Goal: Task Accomplishment & Management: Manage account settings

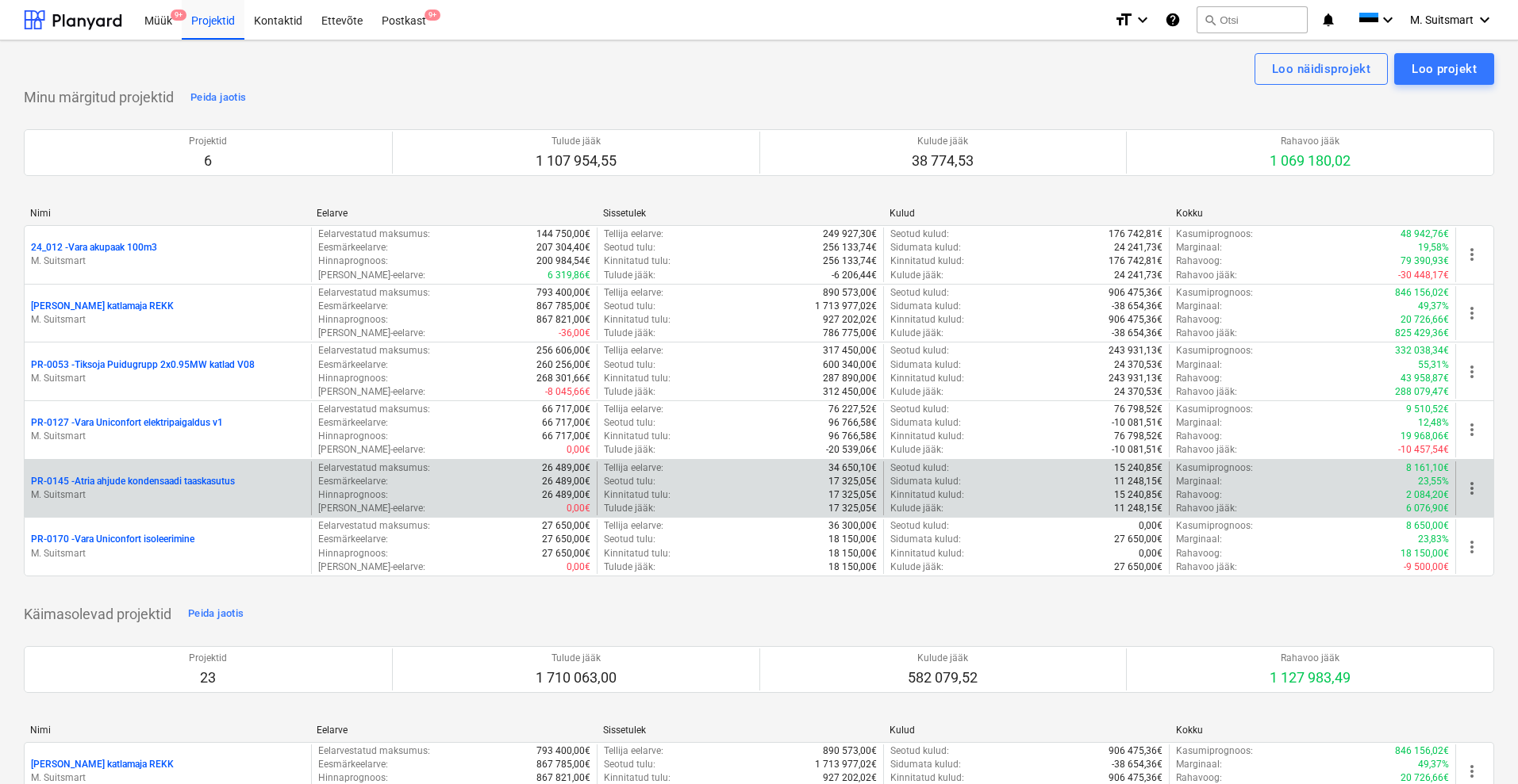
click at [104, 477] on p "PR-0145 - Atria ahjude kondensaadi taaskasutus" at bounding box center [132, 482] width 204 height 13
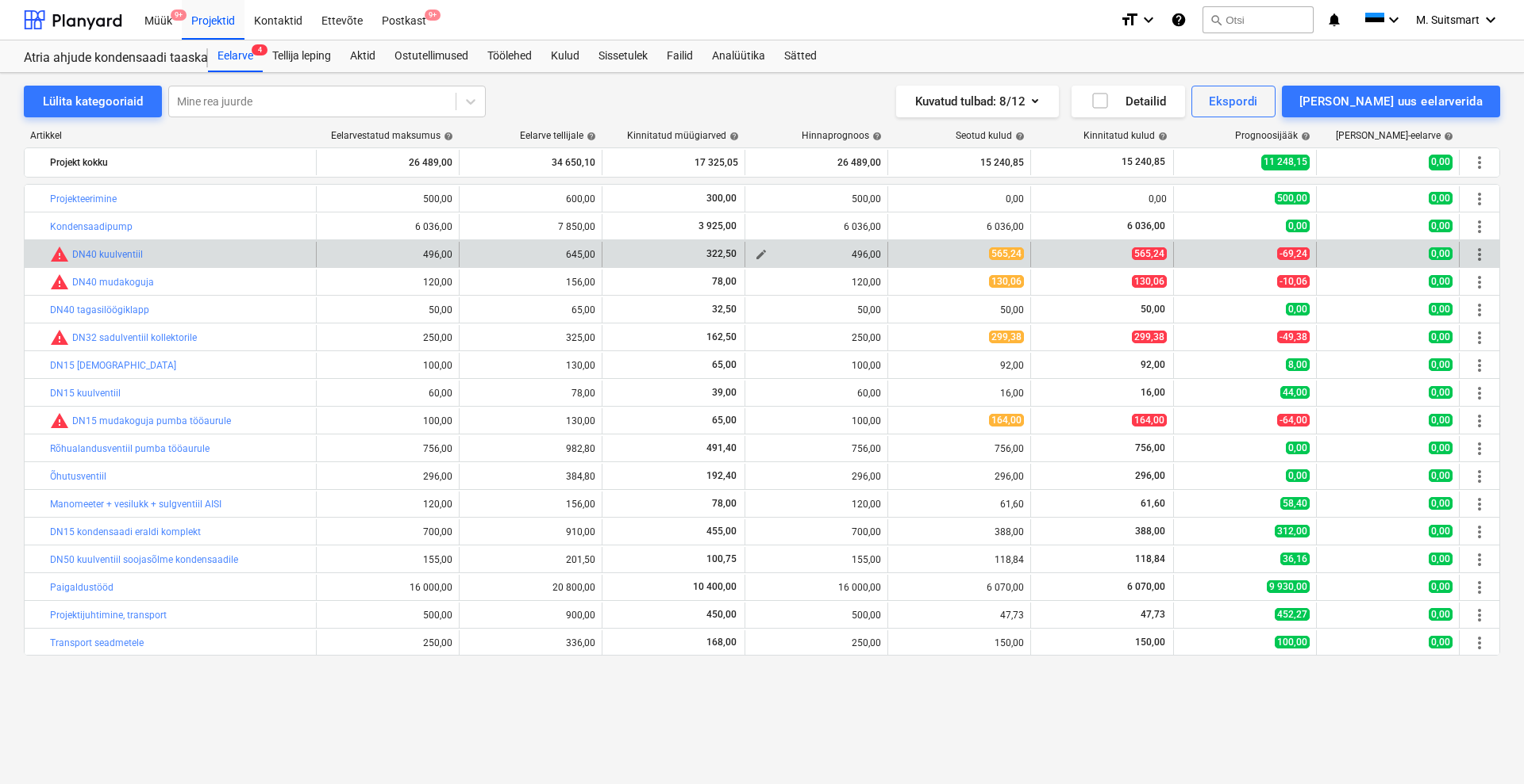
click at [757, 253] on span "edit" at bounding box center [761, 254] width 12 height 12
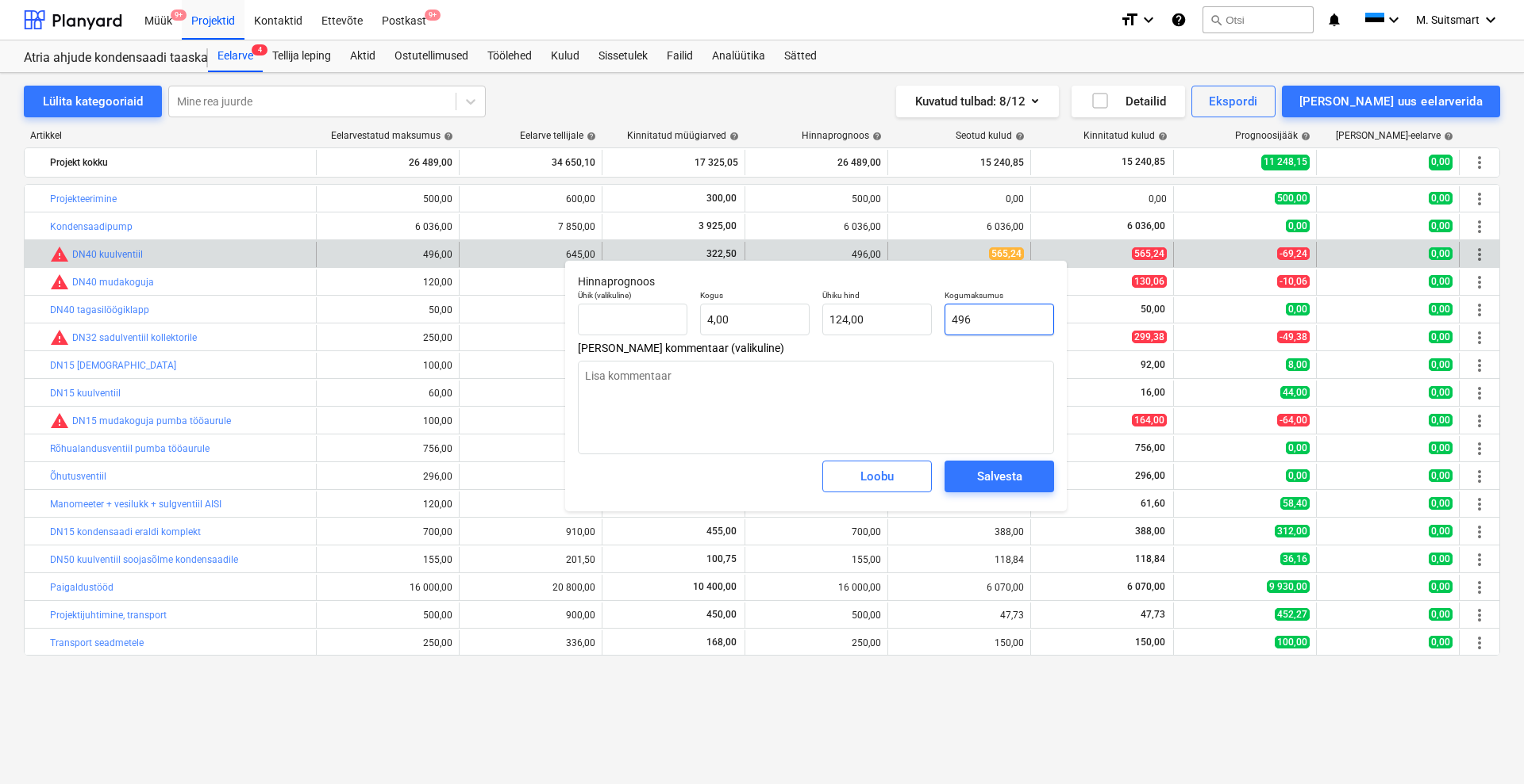
click at [988, 323] on input "496" at bounding box center [999, 319] width 109 height 32
type input "4965"
type textarea "x"
type input "1 241,25"
type input "49656"
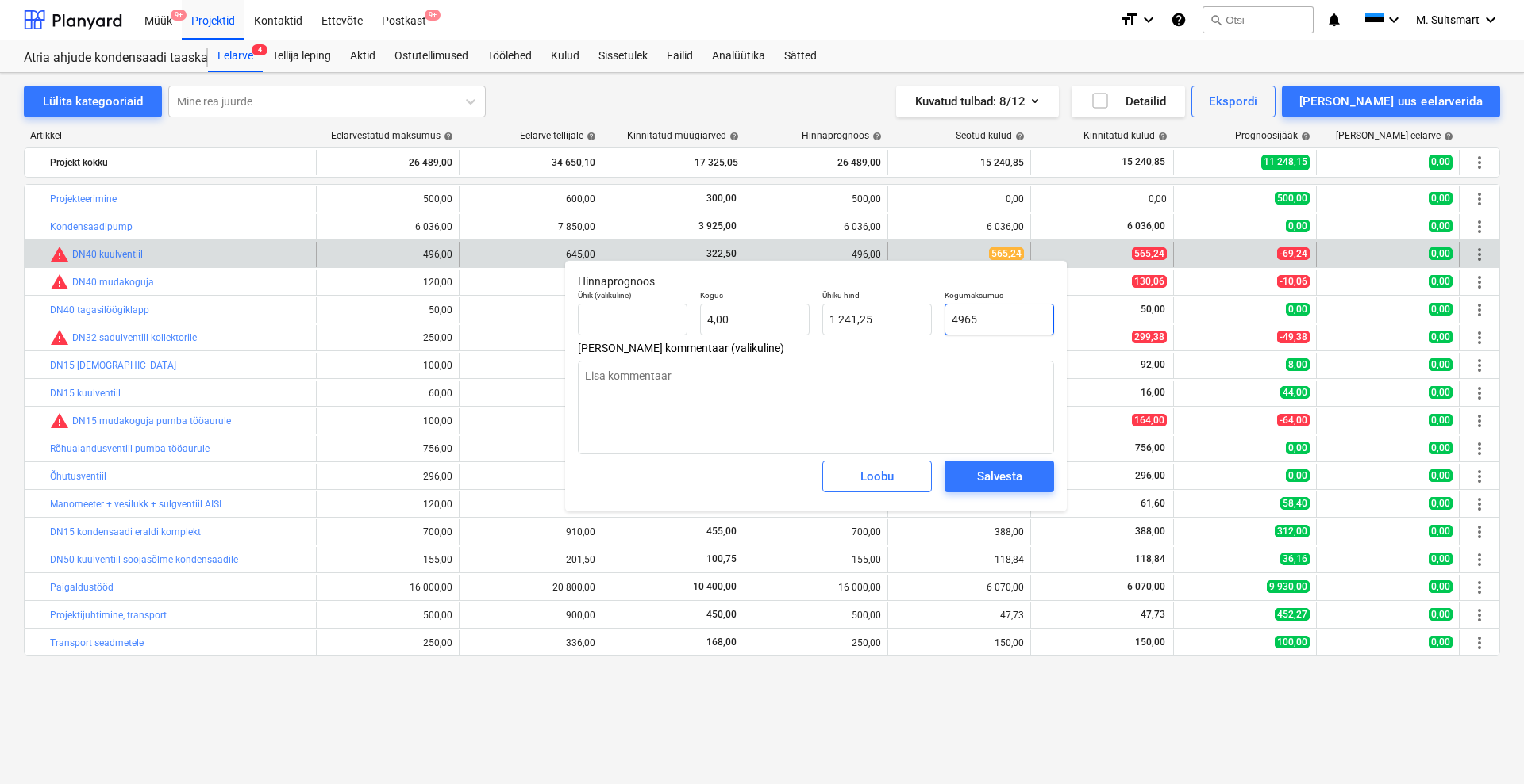
type textarea "x"
type input "12 414,00"
type input "496565"
type textarea "x"
type input "124 141,25"
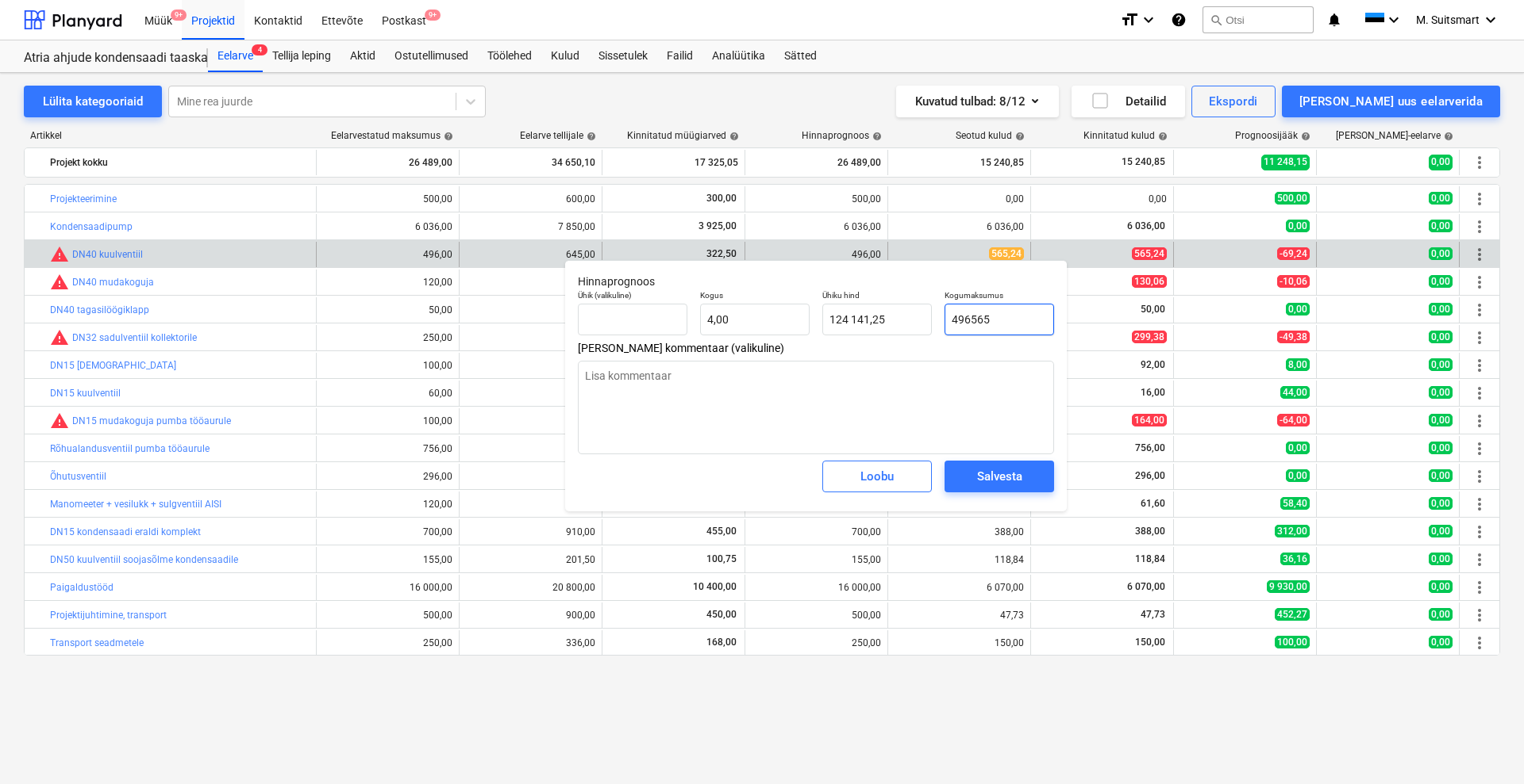
type input "49656"
type textarea "x"
type input "12 414,00"
type input "4965"
type textarea "x"
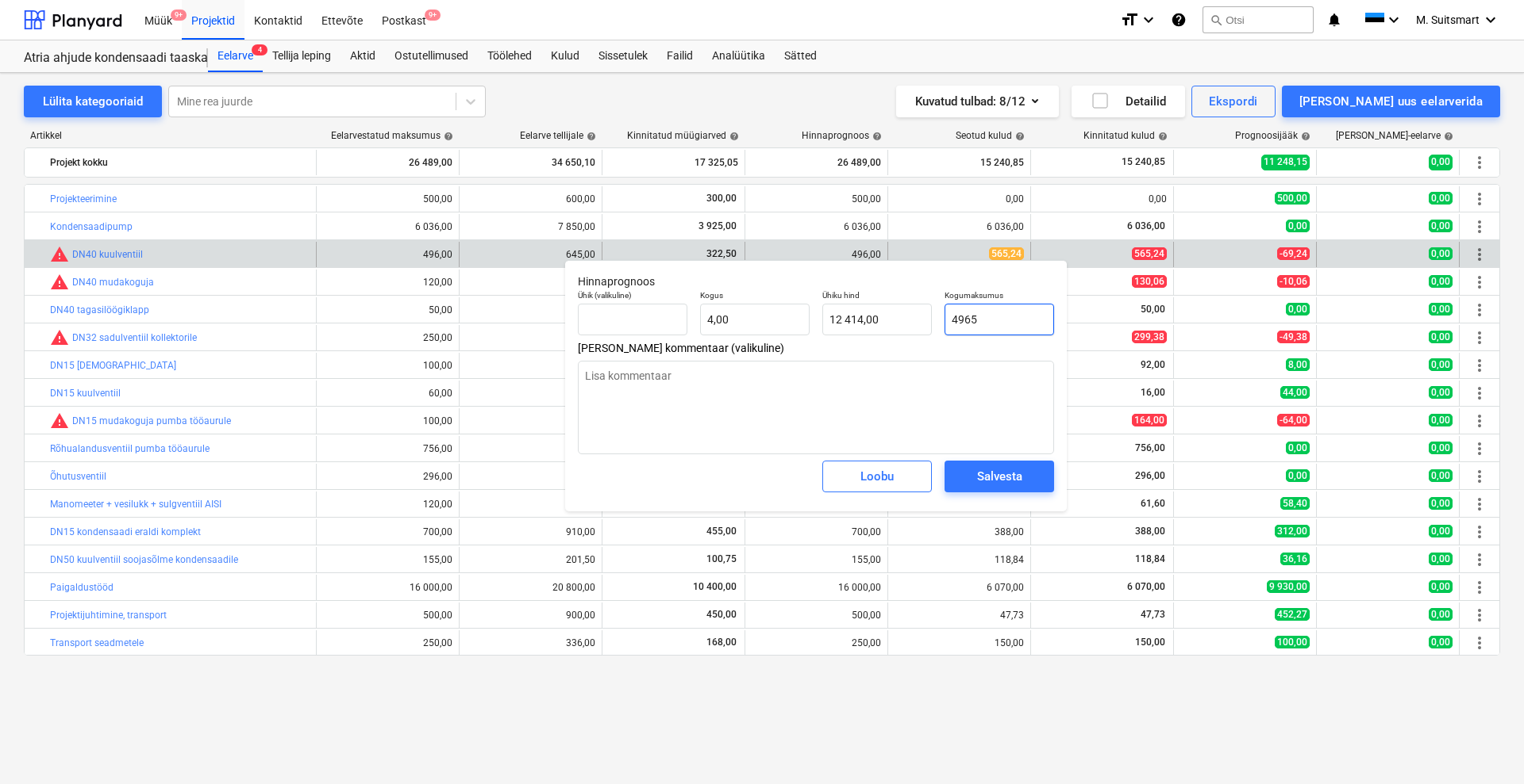
type input "1 241,25"
type input "496"
type textarea "x"
type input "124,00"
type input "49"
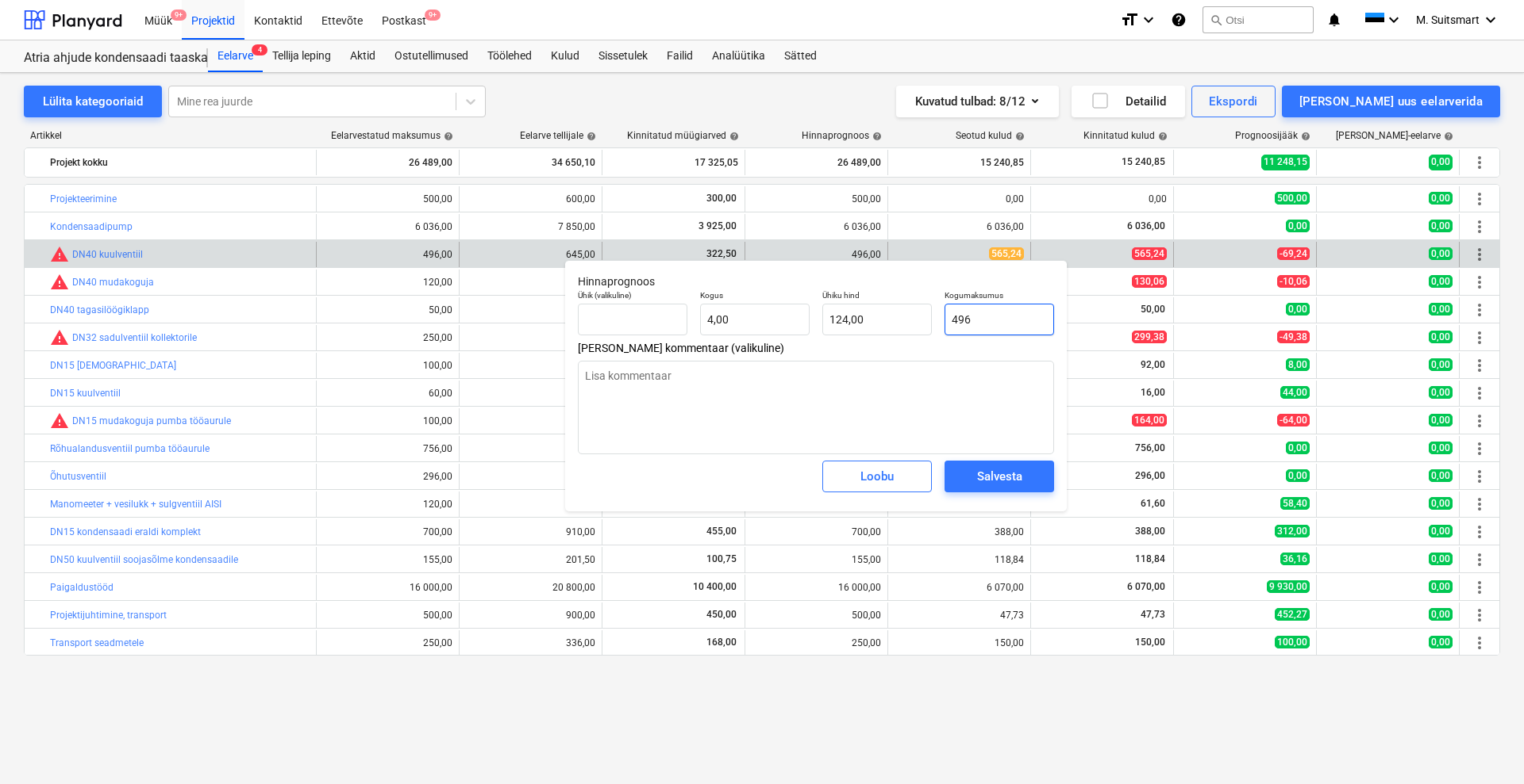
type textarea "x"
type input "12,25"
type input "4"
type textarea "x"
type input "1,00"
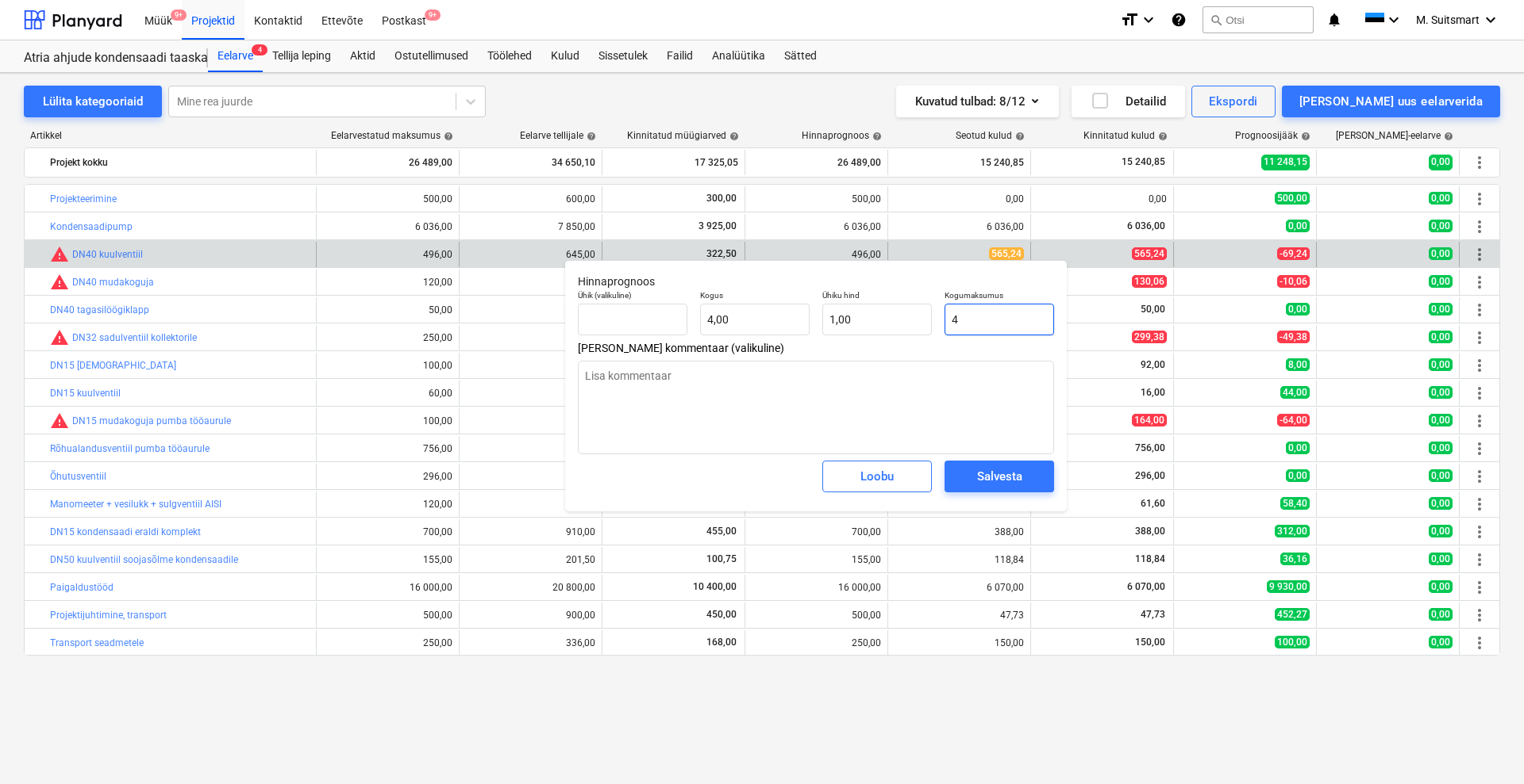
type textarea "x"
type input "0,00"
type input "5"
type textarea "x"
type input "1,25"
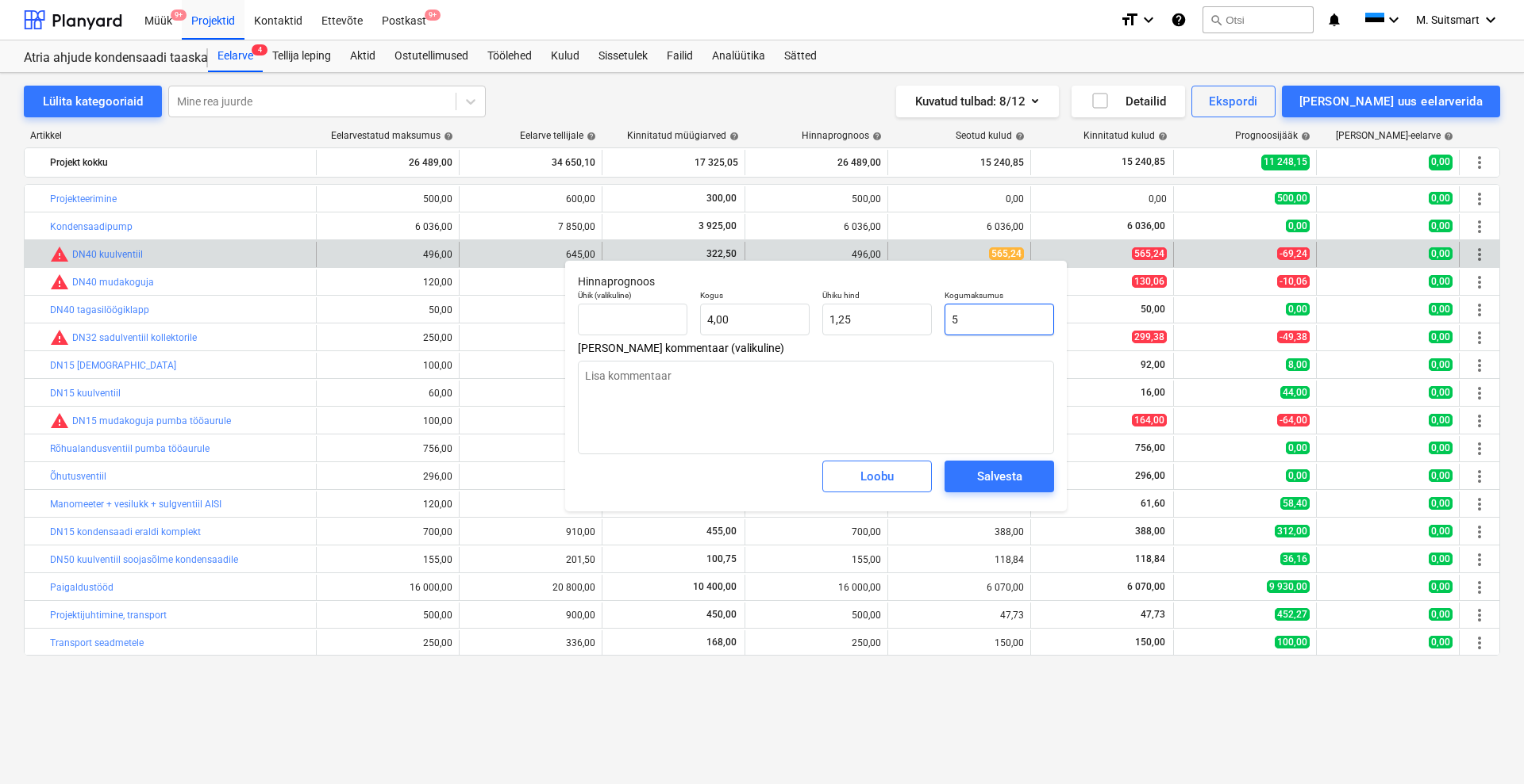
type input "56"
type textarea "x"
type input "14,00"
type input "565"
type textarea "x"
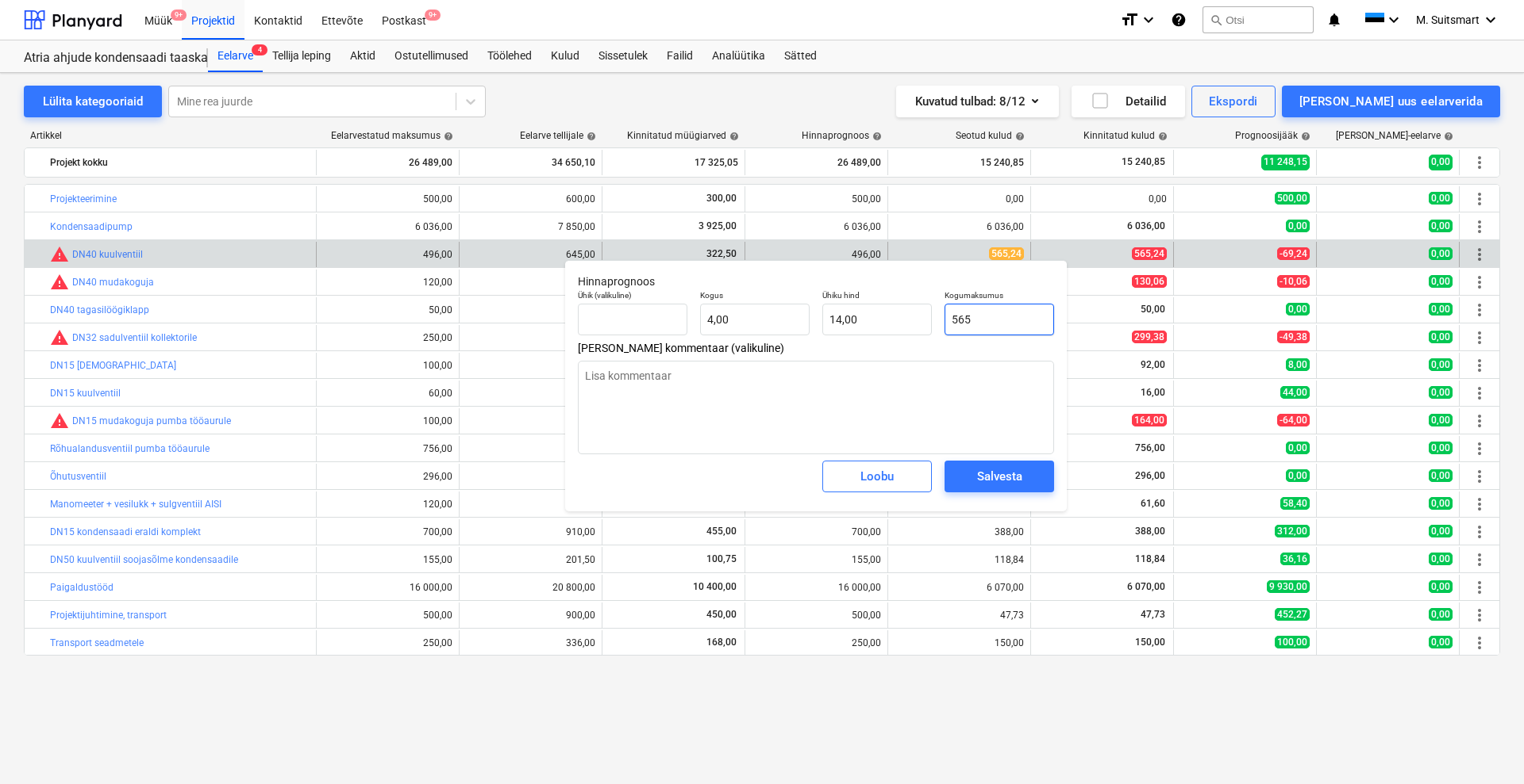
type input "141,25"
type input "565,"
type textarea "x"
type input "565,2"
type textarea "x"
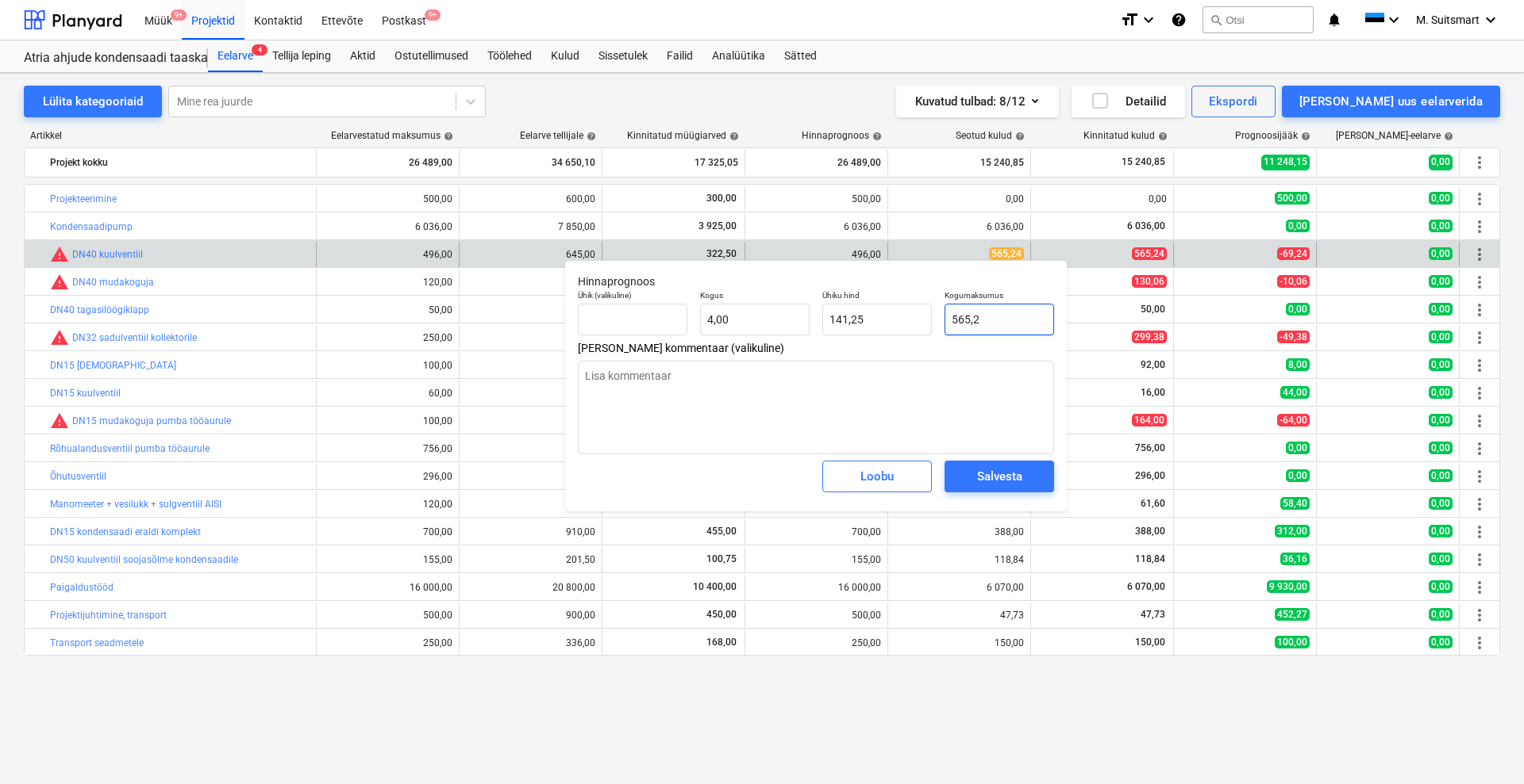
type input "141,30"
type input "565,24"
type textarea "x"
type input "141,31"
type input "565,24"
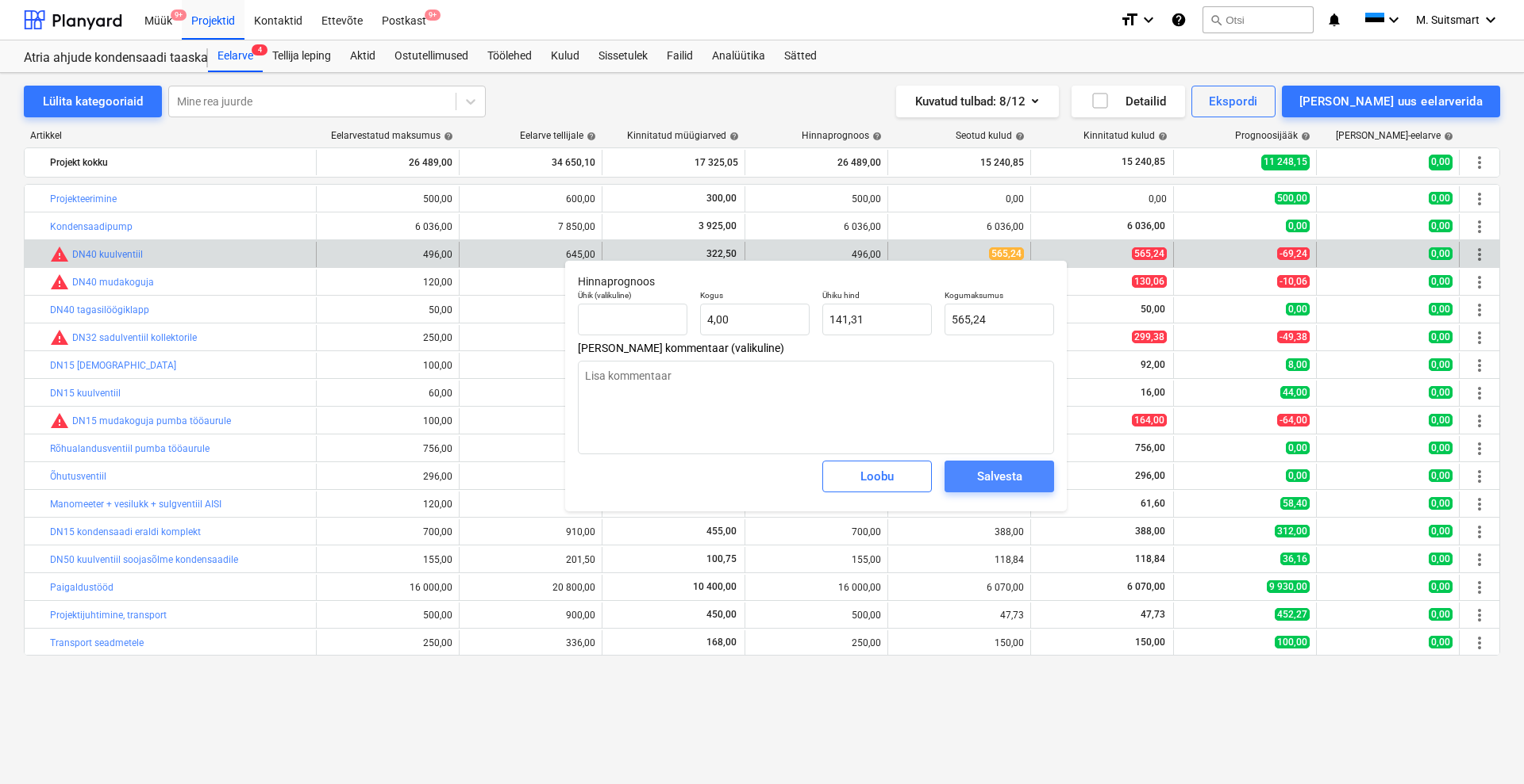
click at [980, 487] on div "Salvesta" at bounding box center [999, 477] width 45 height 21
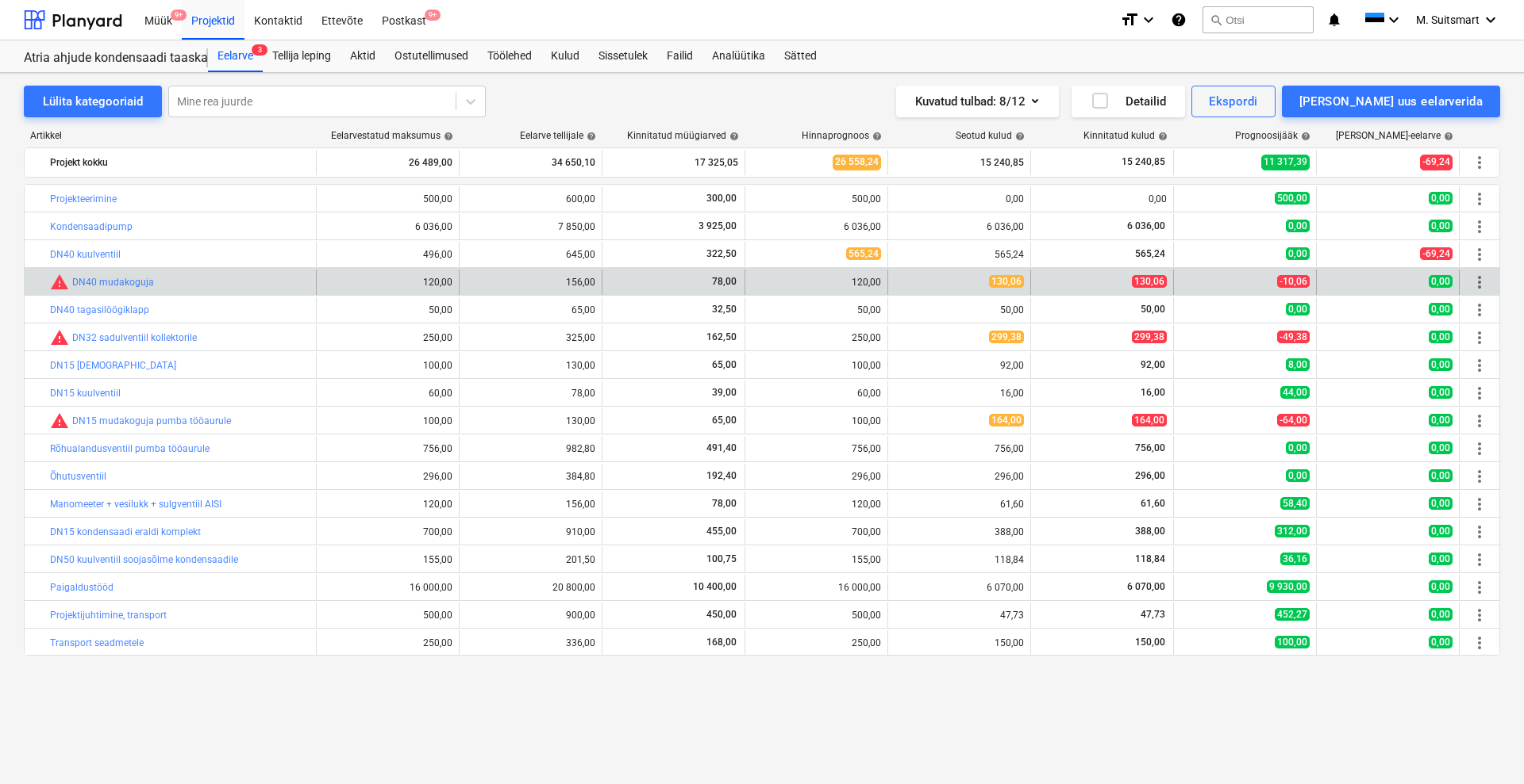
click at [751, 279] on div "edit 120,00" at bounding box center [816, 282] width 143 height 26
click at [753, 277] on button "edit" at bounding box center [762, 282] width 19 height 19
type textarea "x"
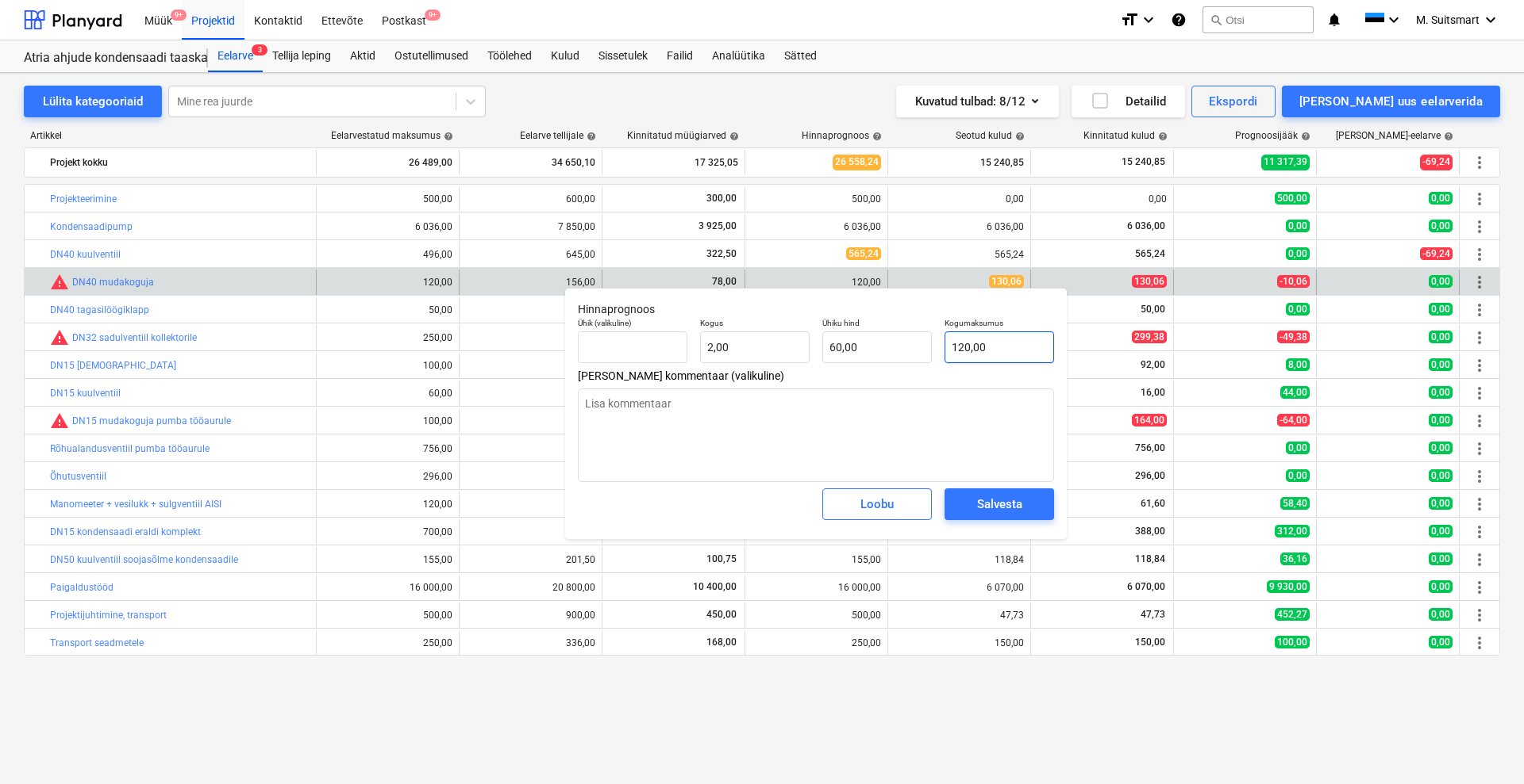
type input "120"
drag, startPoint x: 995, startPoint y: 347, endPoint x: 864, endPoint y: 328, distance: 132.4
click at [864, 328] on div "Ühik (valikuline) Kogus 2,00 Ühiku hind 60,00 Kogumaksumus 120" at bounding box center [815, 340] width 489 height 58
type textarea "x"
type input "1"
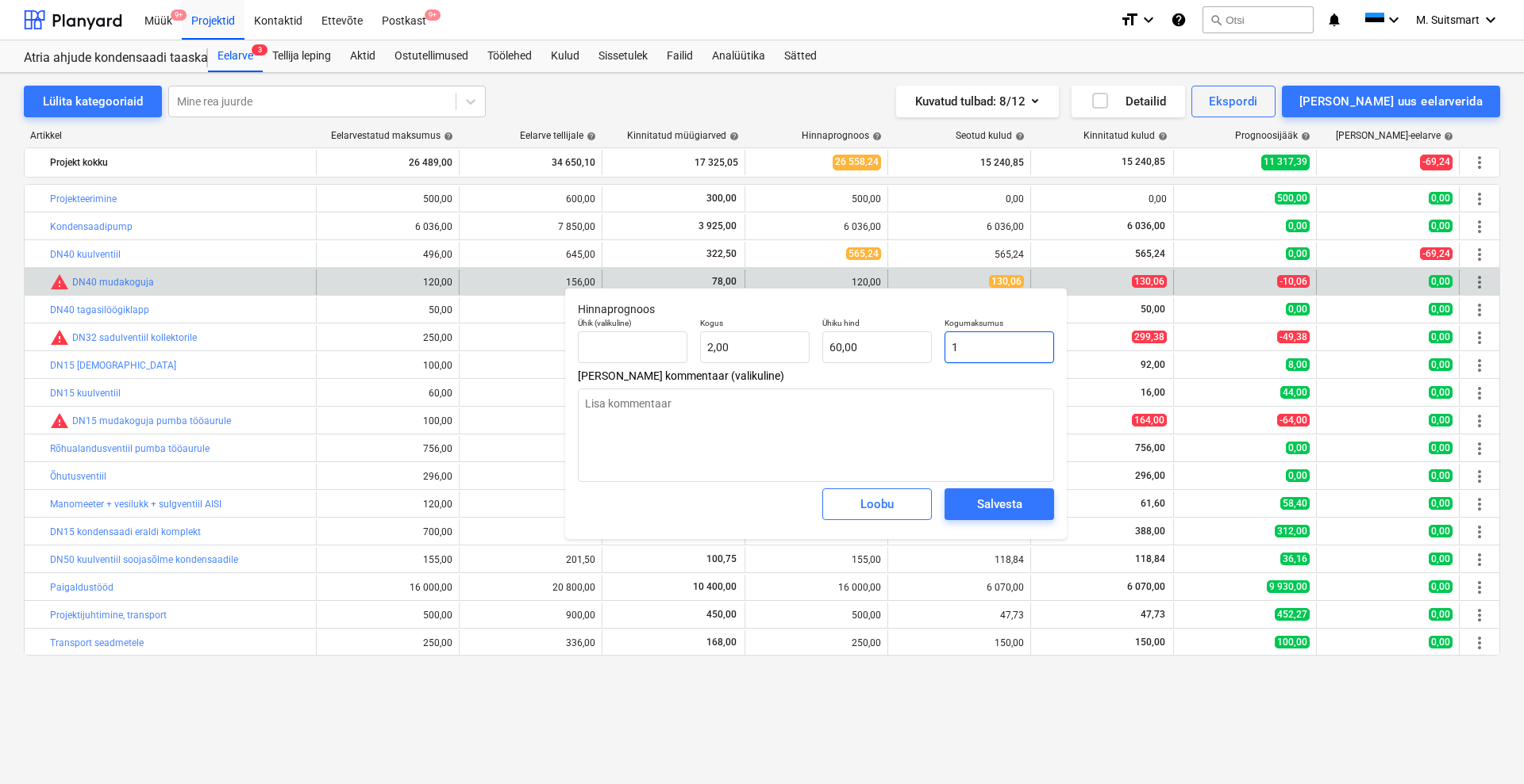
type input "0,50"
type textarea "x"
type input "13"
type input "6,50"
type textarea "x"
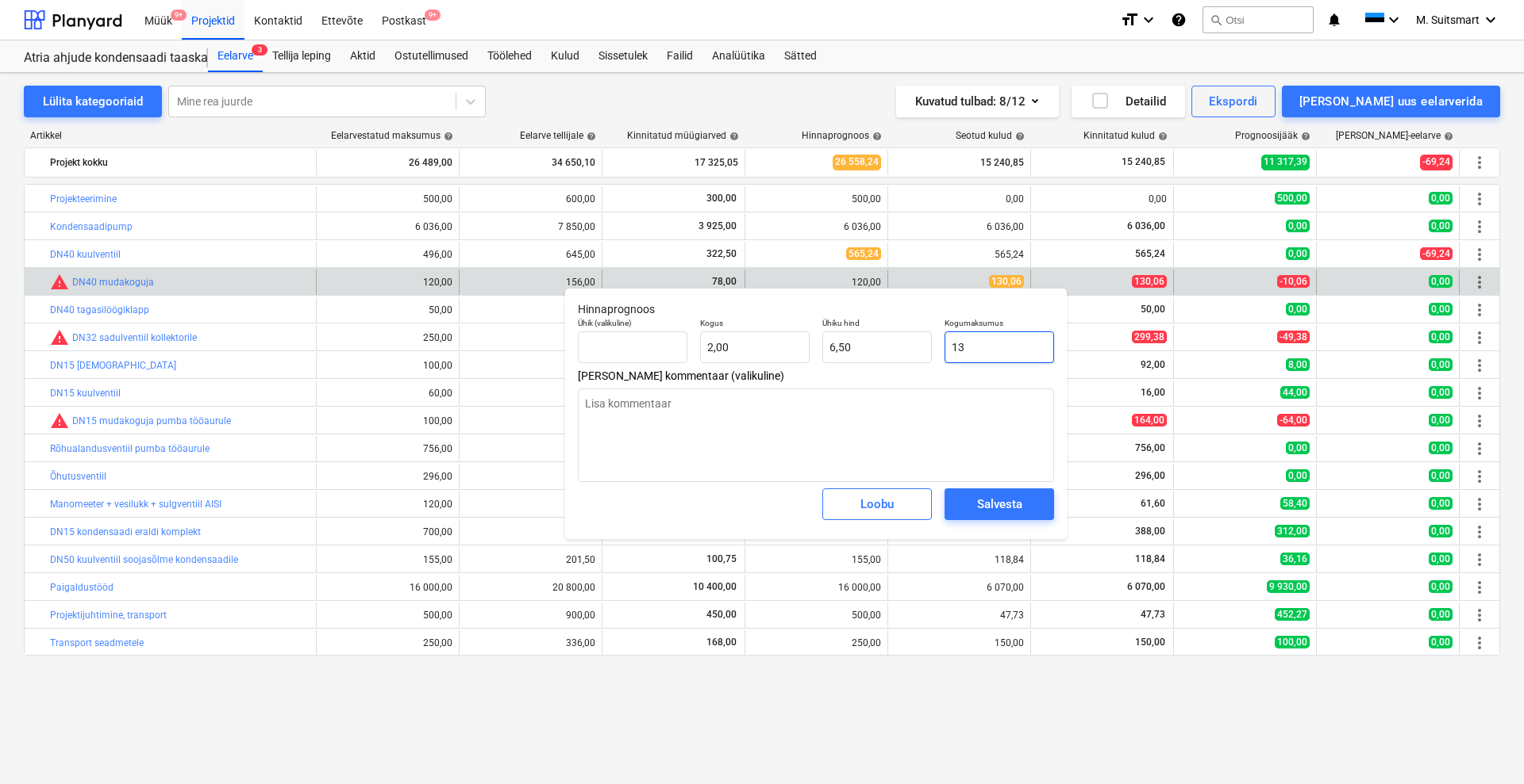
type input "130"
type input "65,00"
type textarea "x"
type input "130,"
type textarea "x"
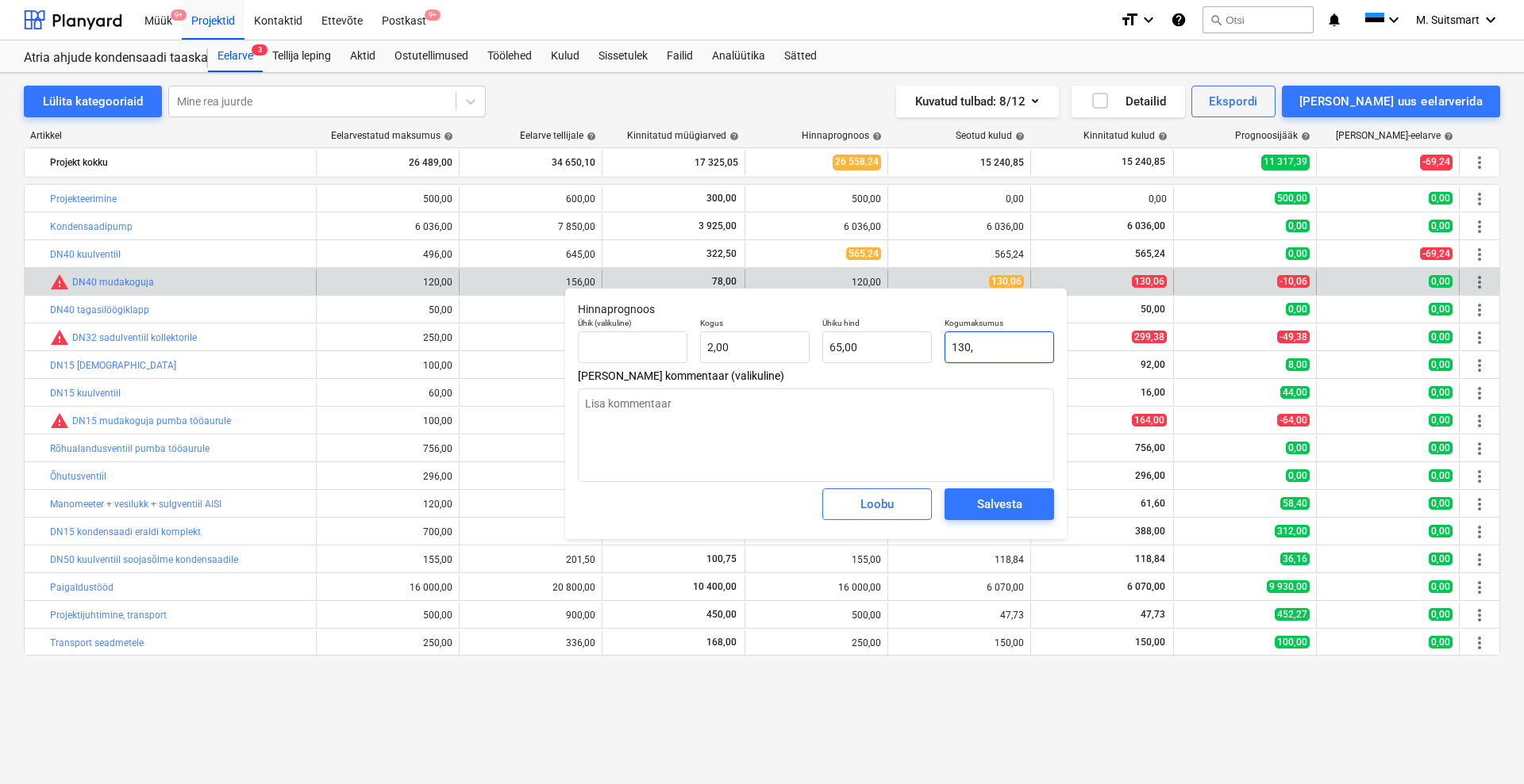
type input "130,0"
type textarea "x"
type input "130,06"
type input "65,03"
type input "130,06"
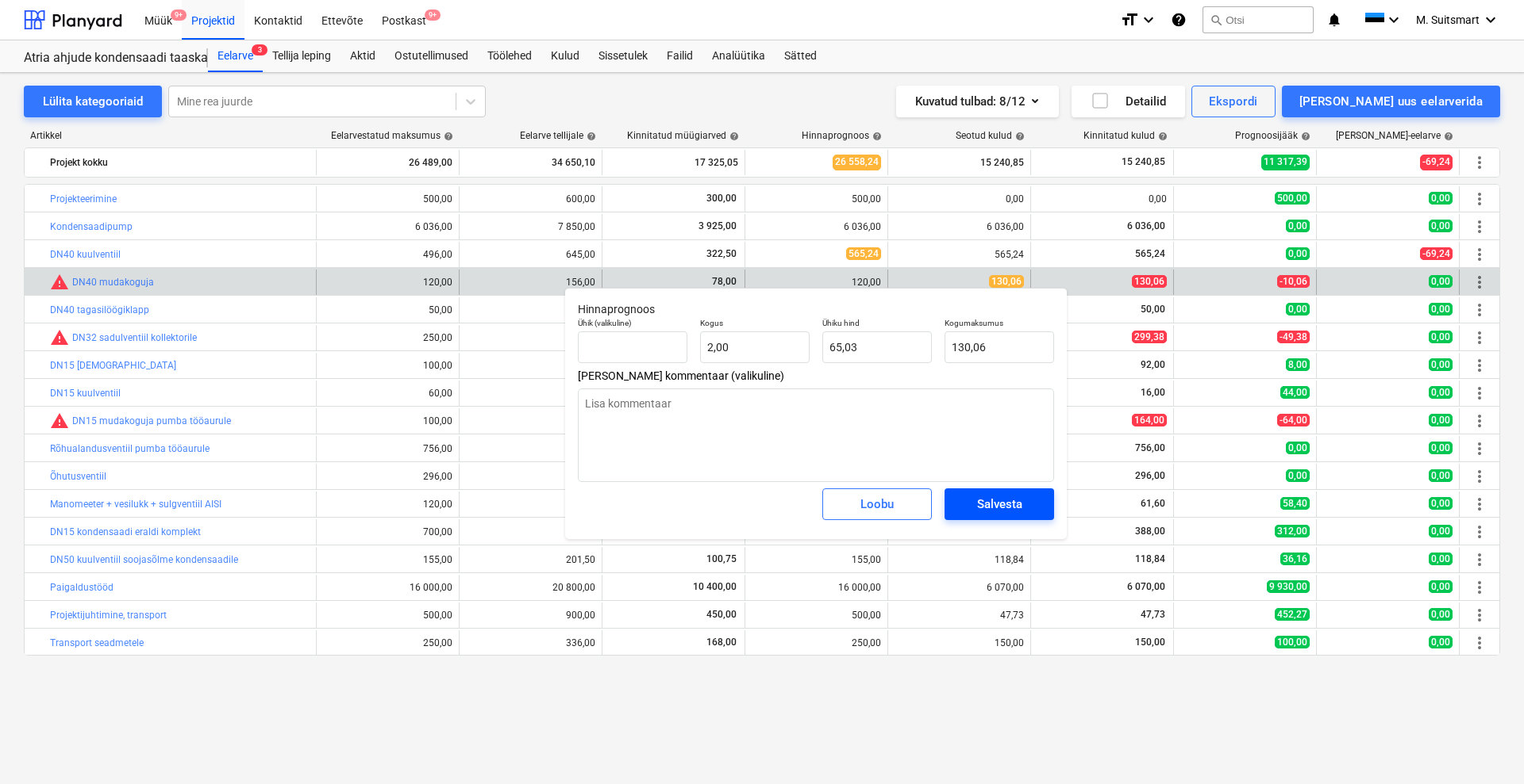
click at [979, 508] on div "Salvesta" at bounding box center [999, 505] width 45 height 21
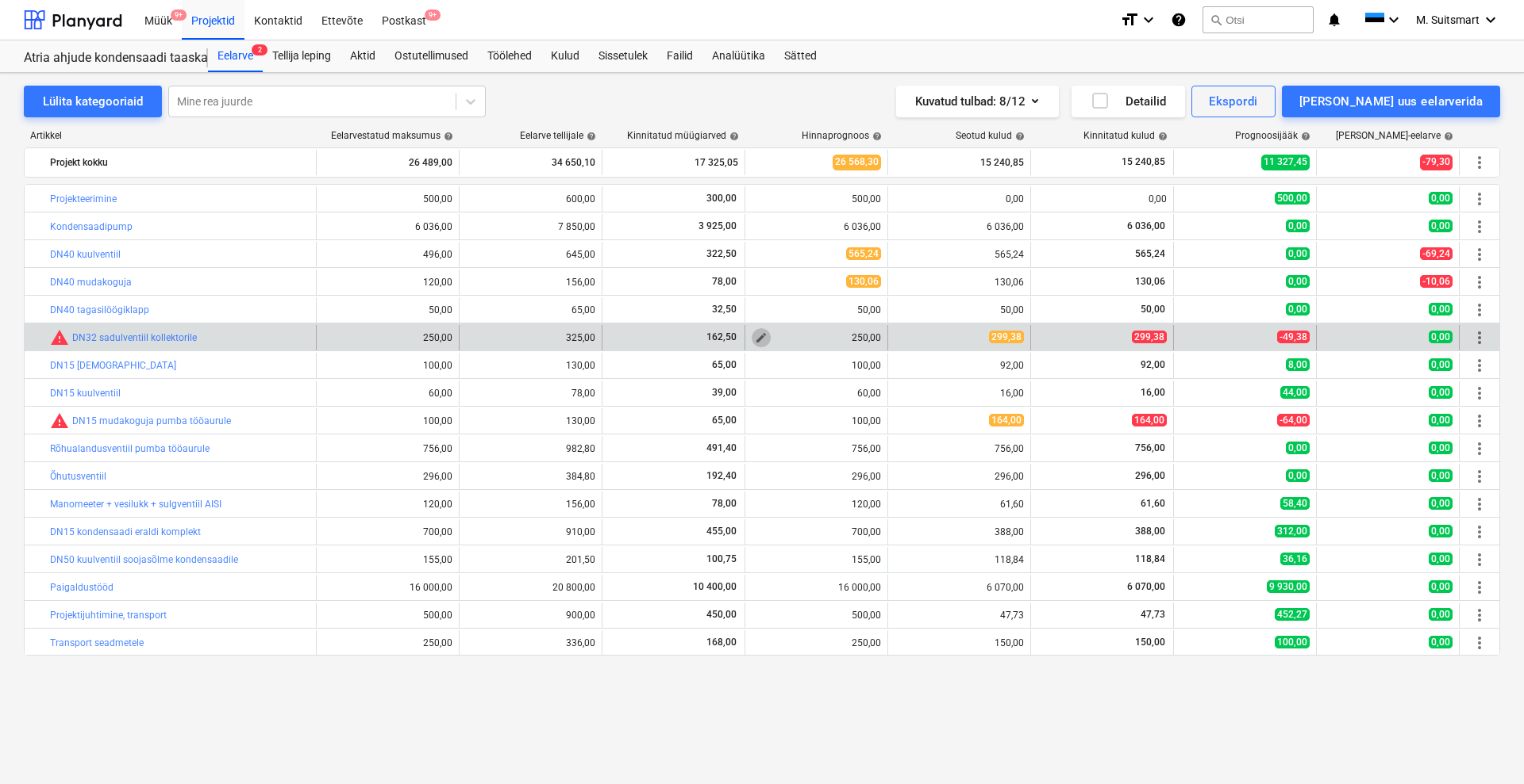
click at [761, 337] on span "edit" at bounding box center [761, 338] width 12 height 12
type textarea "x"
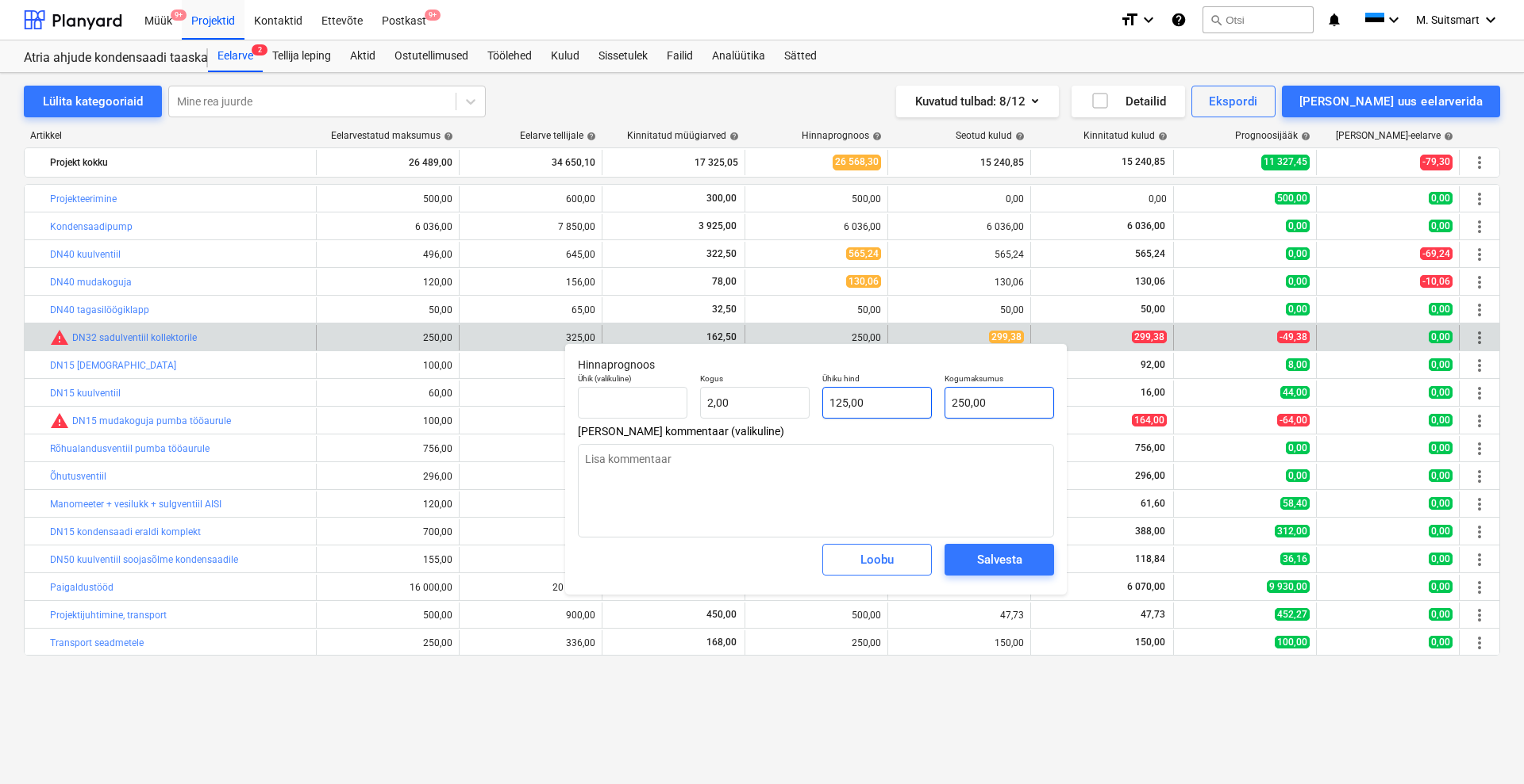
type input "250"
drag, startPoint x: 916, startPoint y: 417, endPoint x: 871, endPoint y: 422, distance: 45.3
click at [871, 422] on div "Ühik (valikuline) Kogus 2,00 Ühiku hind 125,00 Kogumaksumus 250" at bounding box center [815, 396] width 489 height 58
type textarea "x"
type input "2"
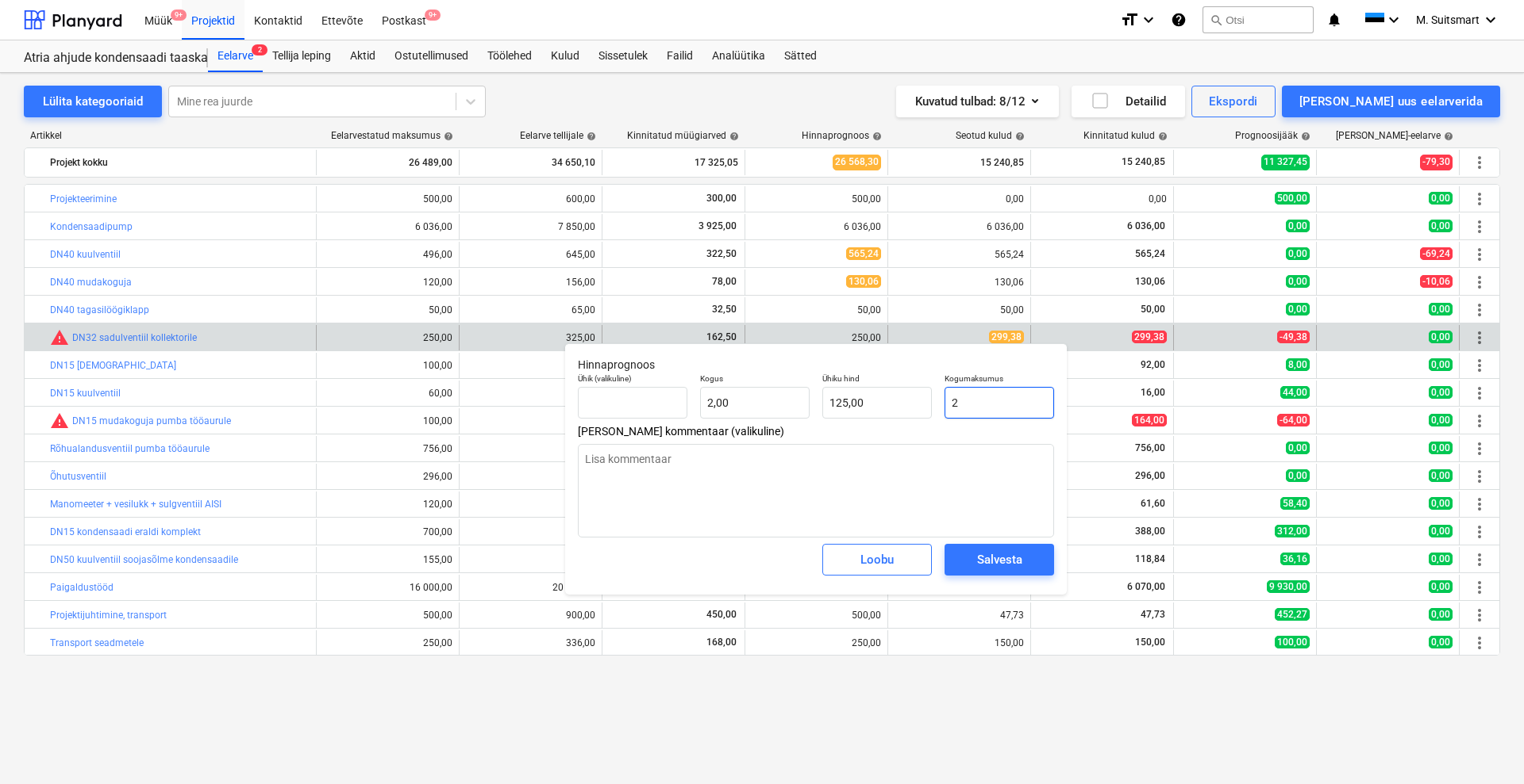
type input "1,00"
type textarea "x"
type input "29"
type input "14,50"
type textarea "x"
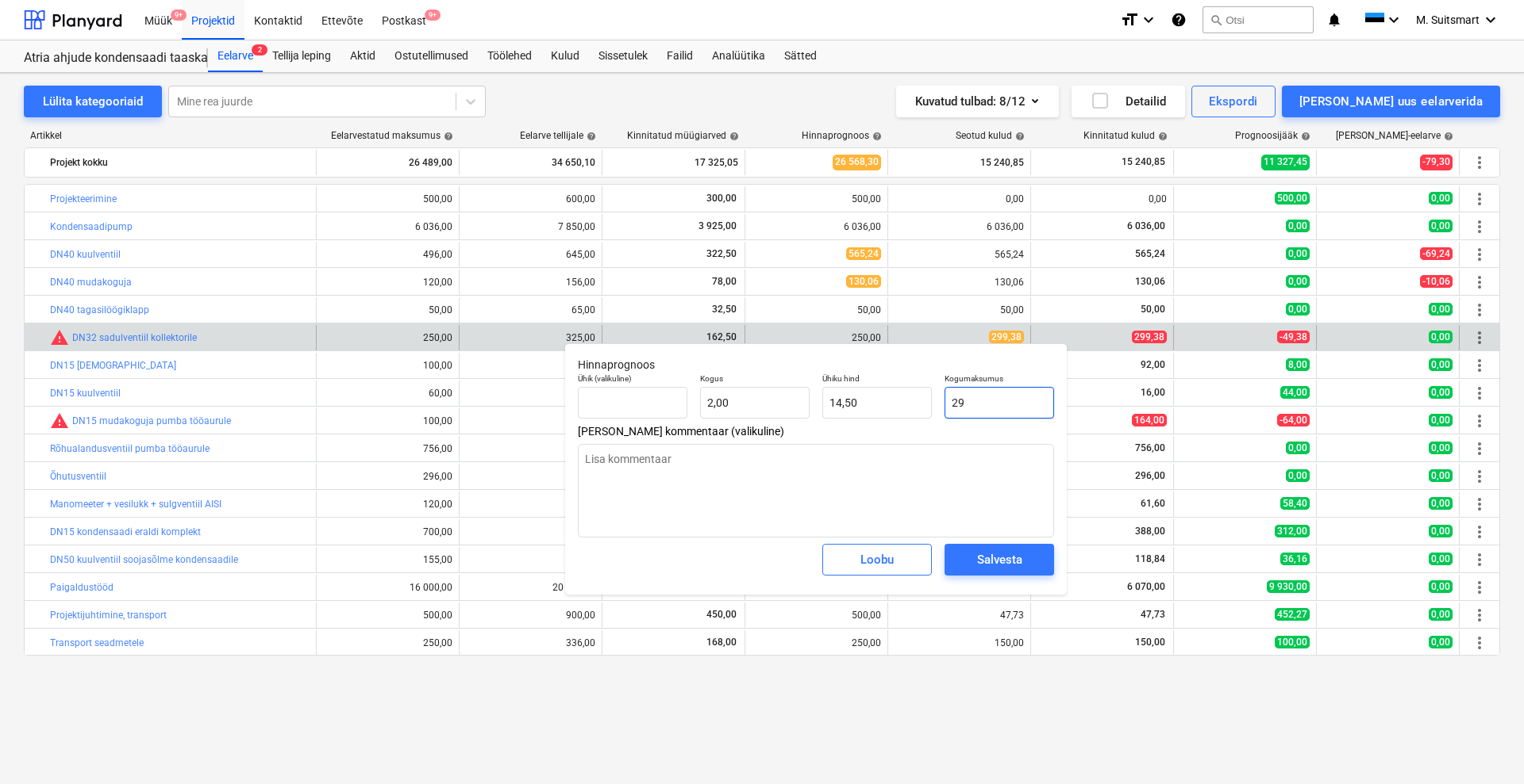
type input "299"
type input "149,50"
type textarea "x"
type input "299,"
type textarea "x"
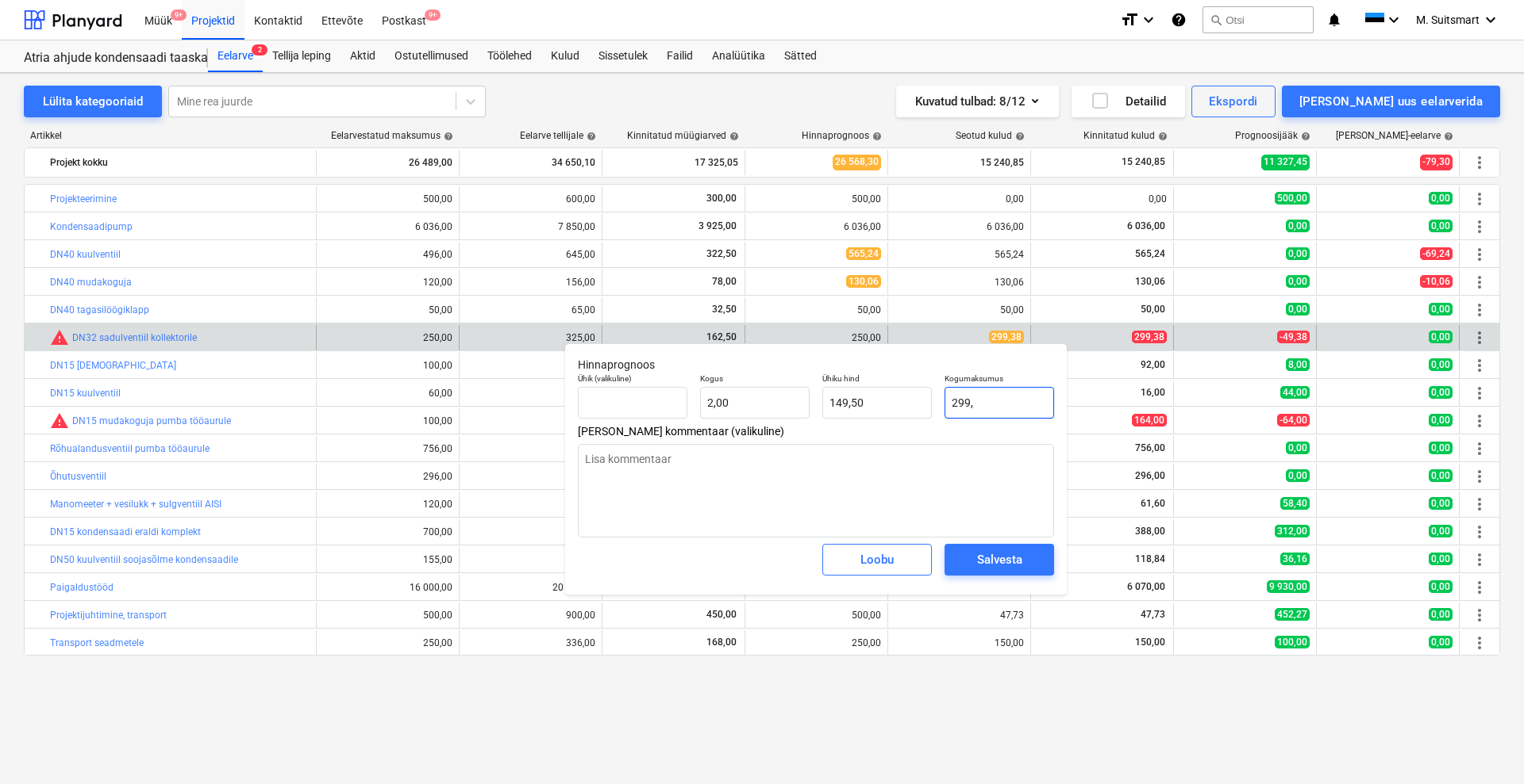
type input "299,3"
type input "149,65"
type textarea "x"
type input "299,38"
type input "149,69"
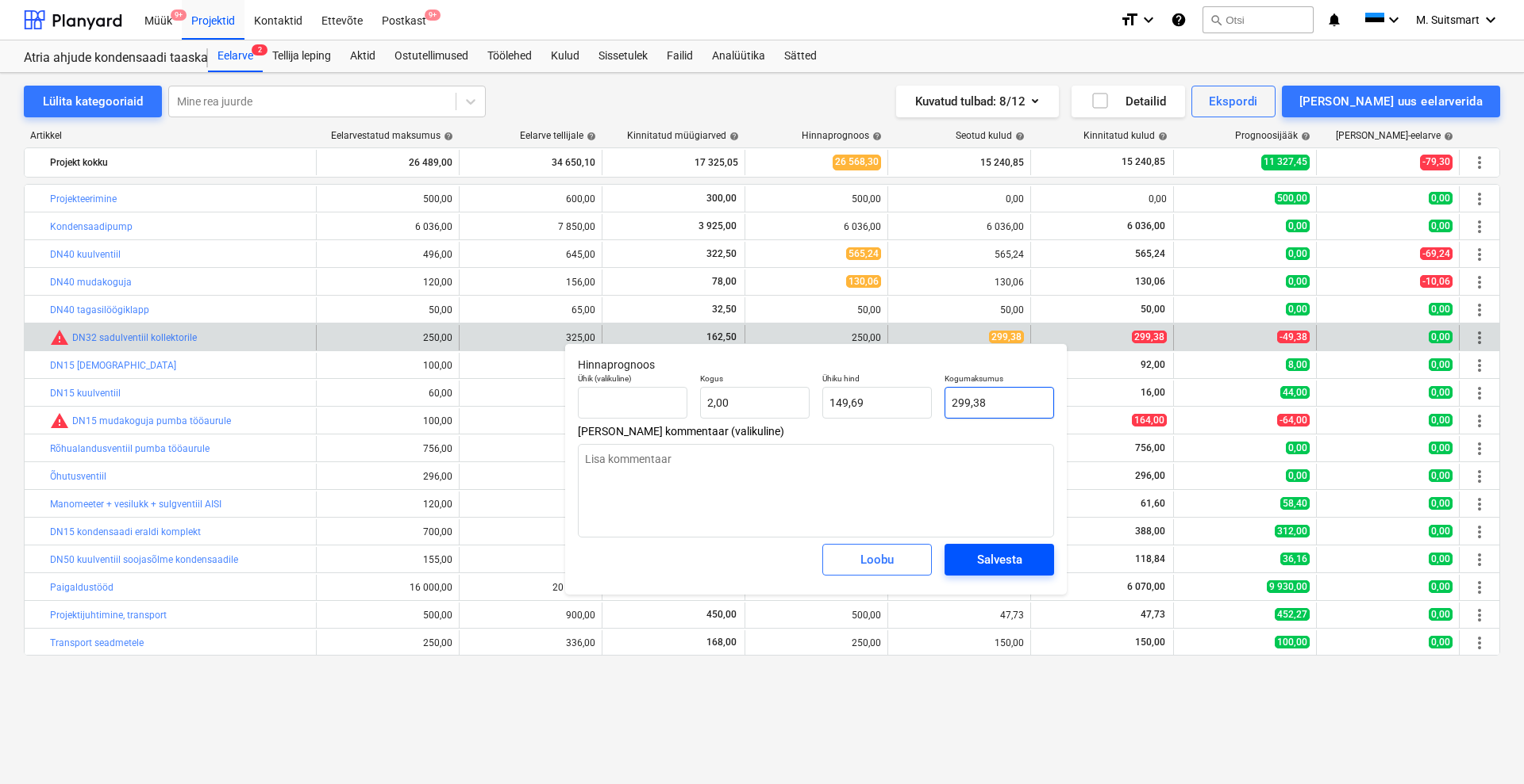
type input "299,38"
click at [1004, 562] on div "Salvesta" at bounding box center [999, 560] width 45 height 21
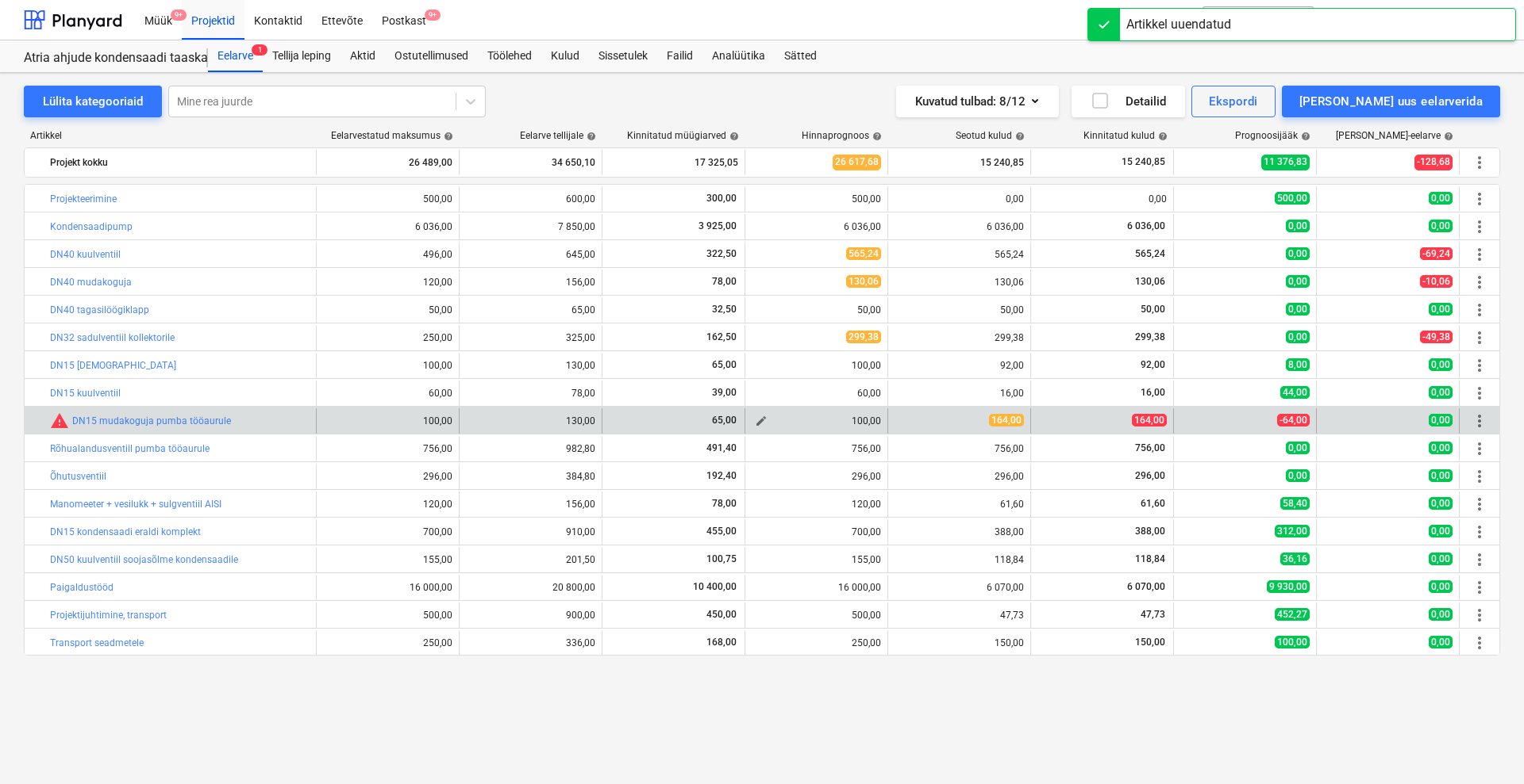
click at [763, 420] on span "edit" at bounding box center [761, 421] width 12 height 12
type textarea "x"
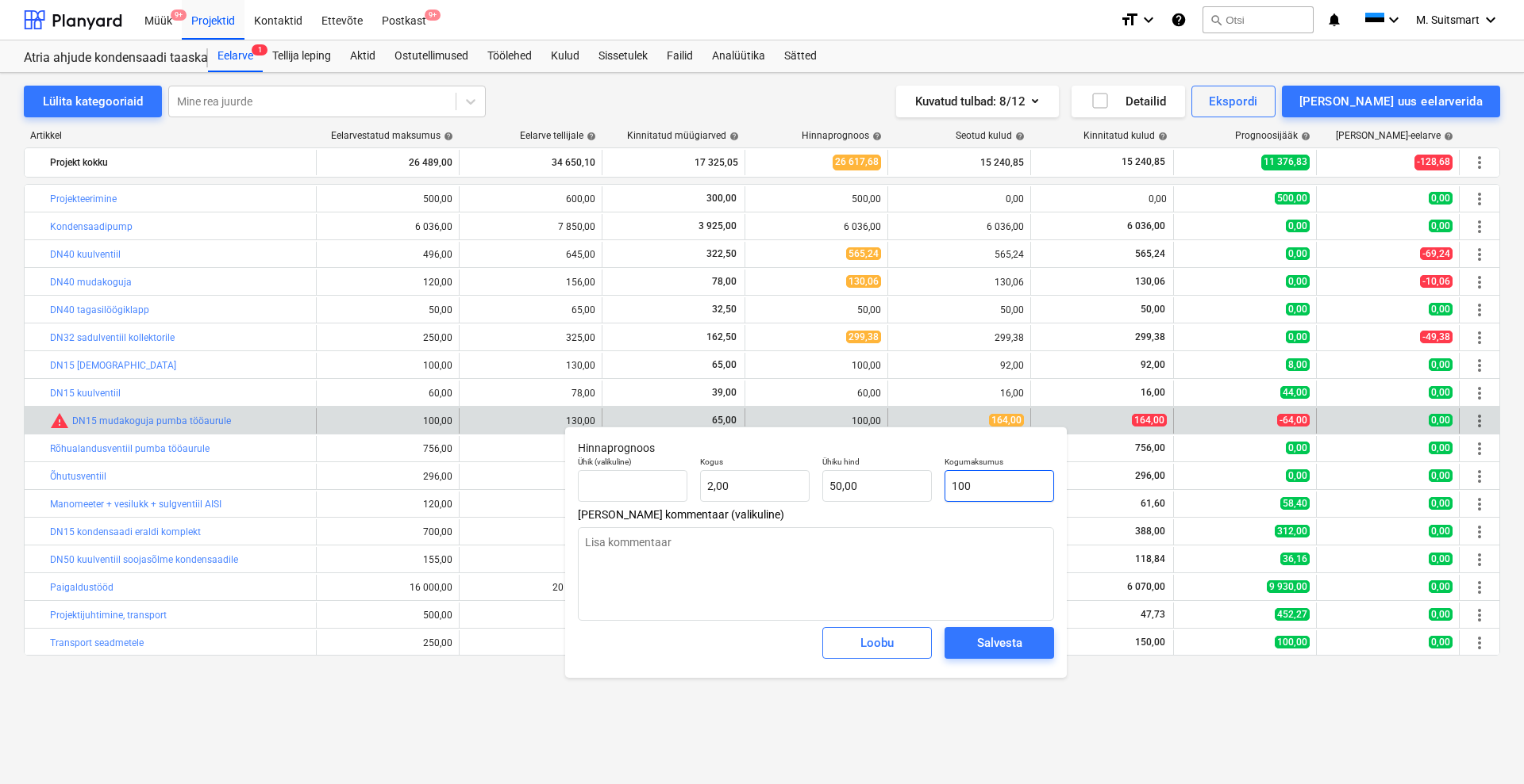
type input "100"
drag, startPoint x: 1022, startPoint y: 490, endPoint x: 903, endPoint y: 466, distance: 121.4
click at [903, 466] on div "Ühik (valikuline) Kogus 2,00 Ühiku hind 50,00 Kogumaksumus 100" at bounding box center [815, 479] width 489 height 58
type textarea "x"
type input "1"
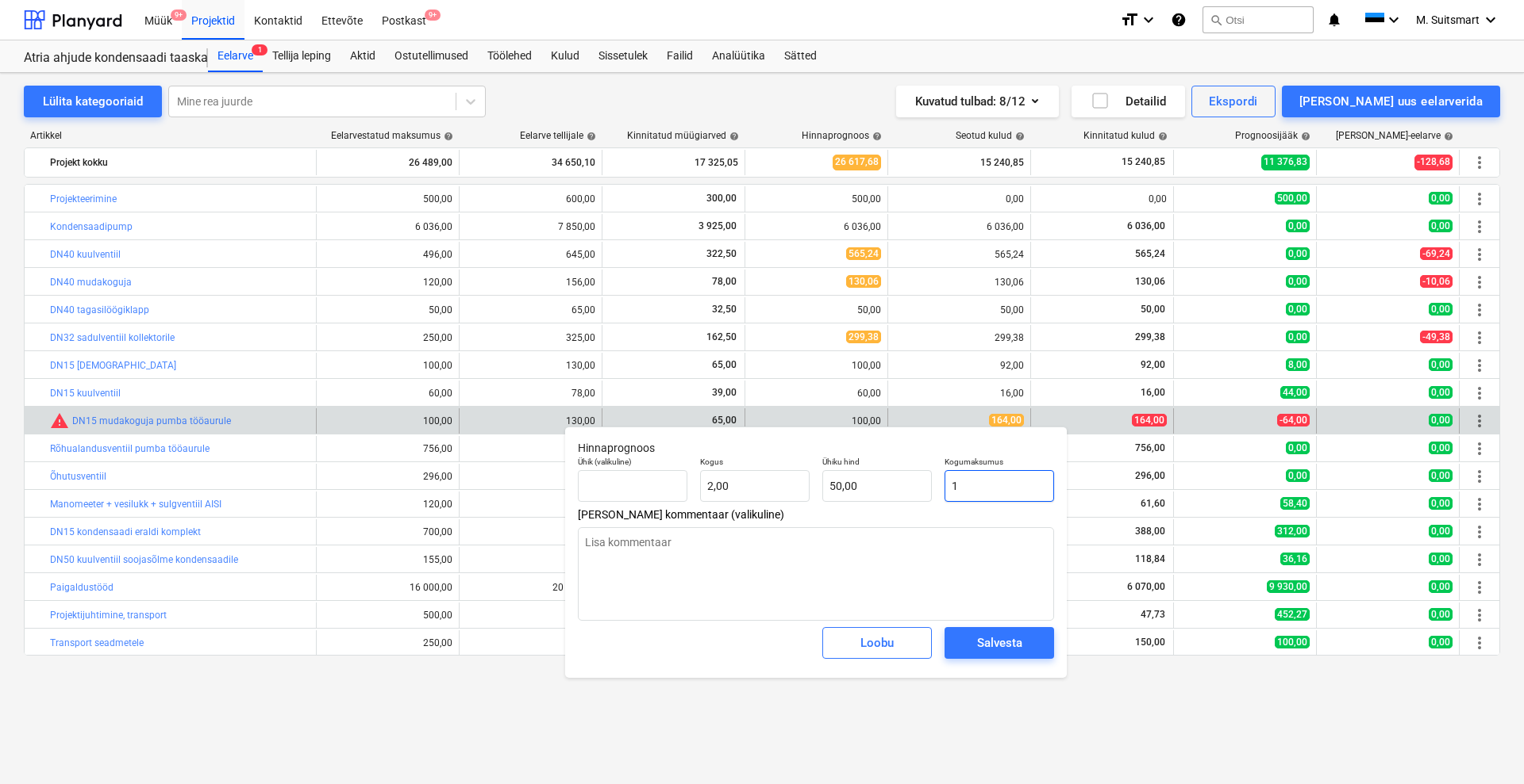
type input "0,50"
type textarea "x"
type input "16"
type input "8,00"
type textarea "x"
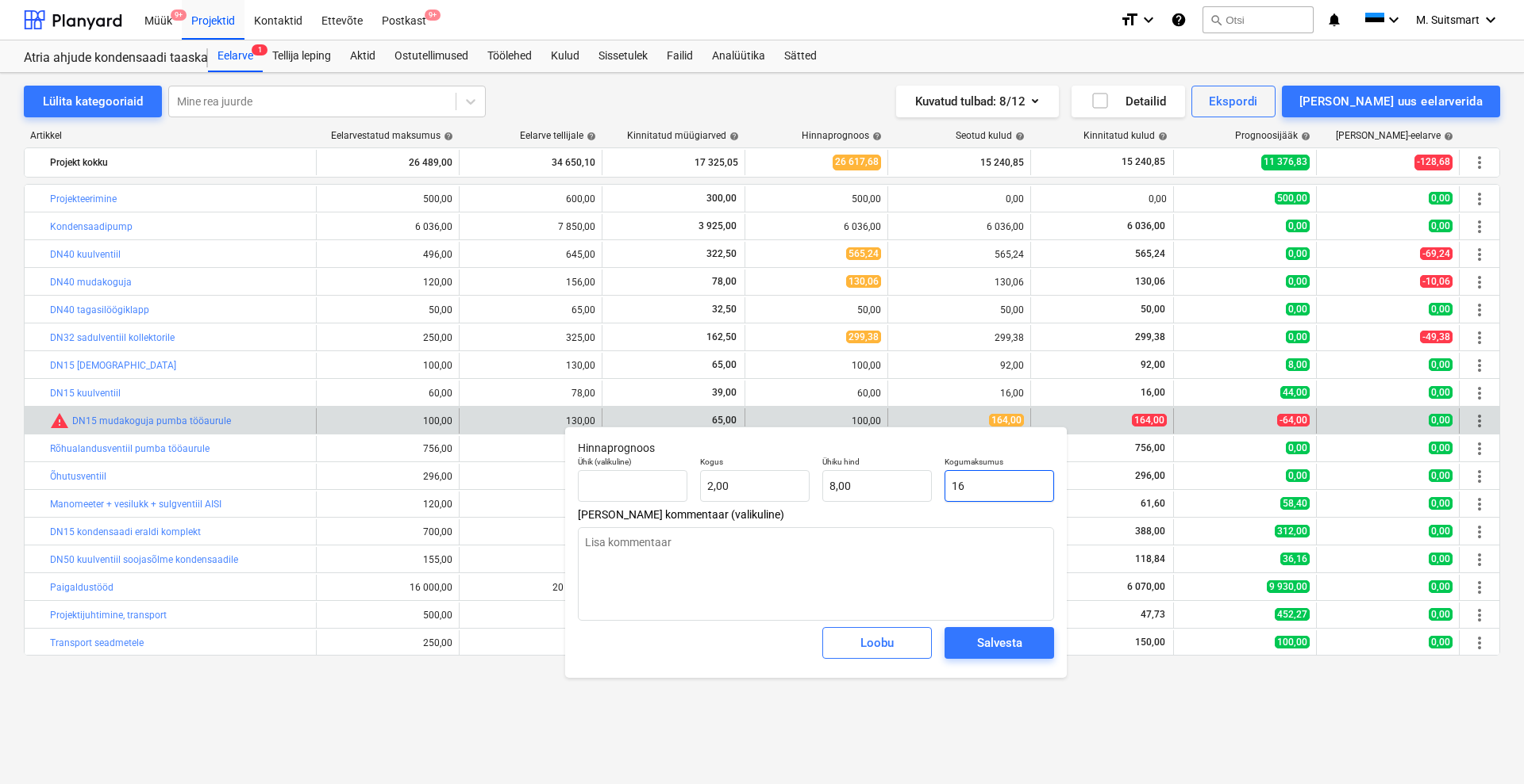
type input "164"
type input "82,00"
type input "164"
type textarea "x"
type input "164,00"
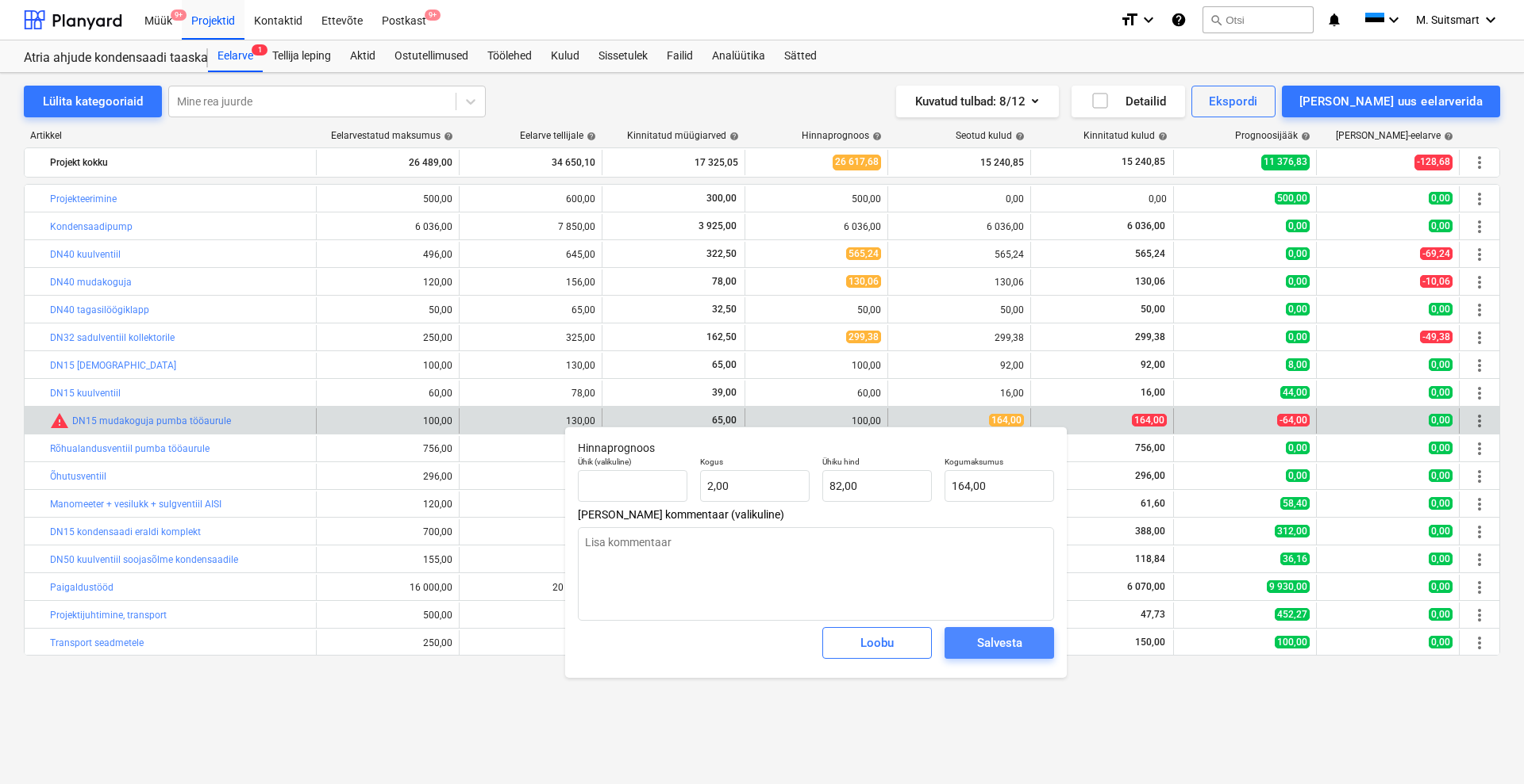
click at [993, 635] on div "Salvesta" at bounding box center [999, 643] width 45 height 21
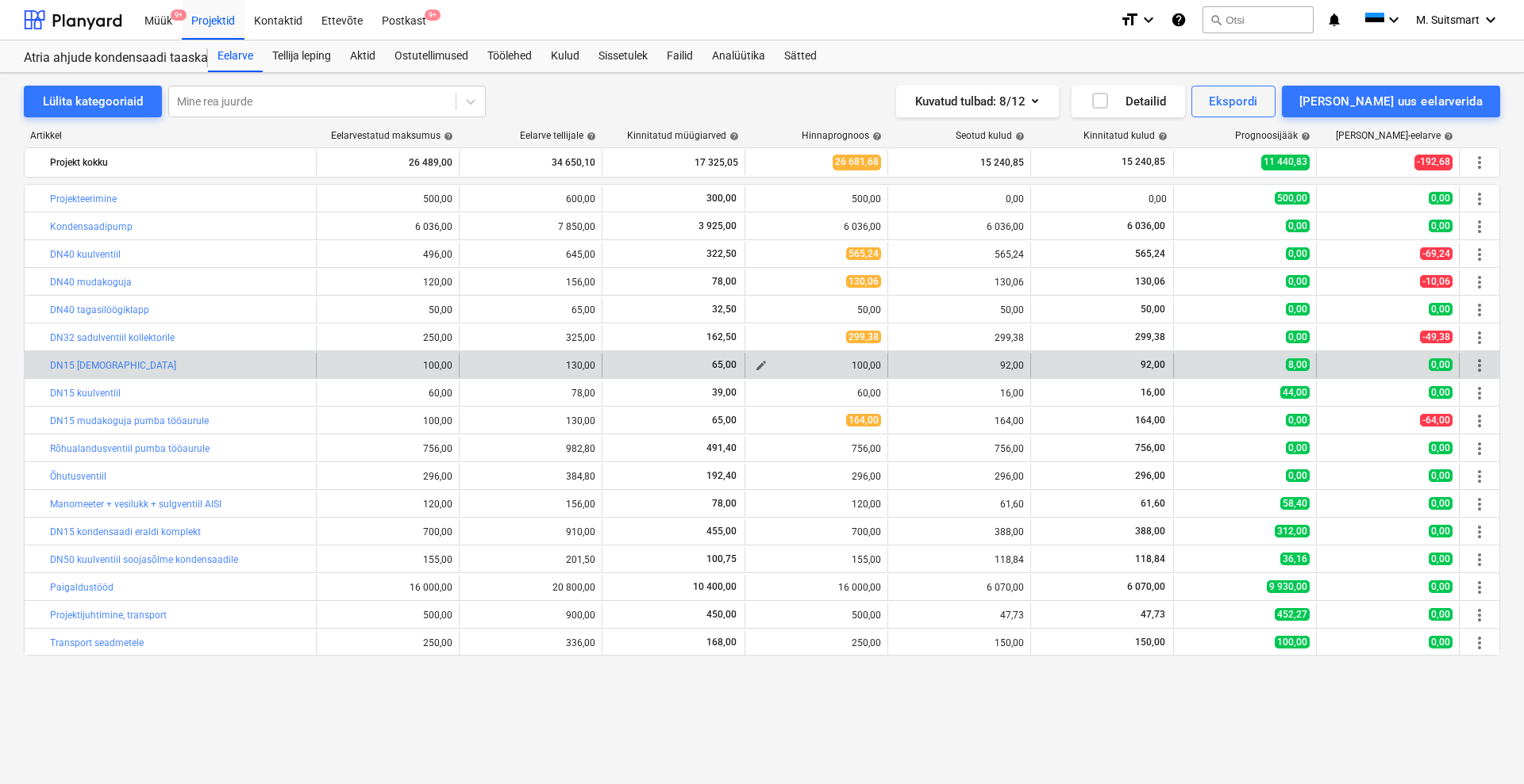
click at [760, 364] on span "edit" at bounding box center [761, 365] width 12 height 12
type textarea "x"
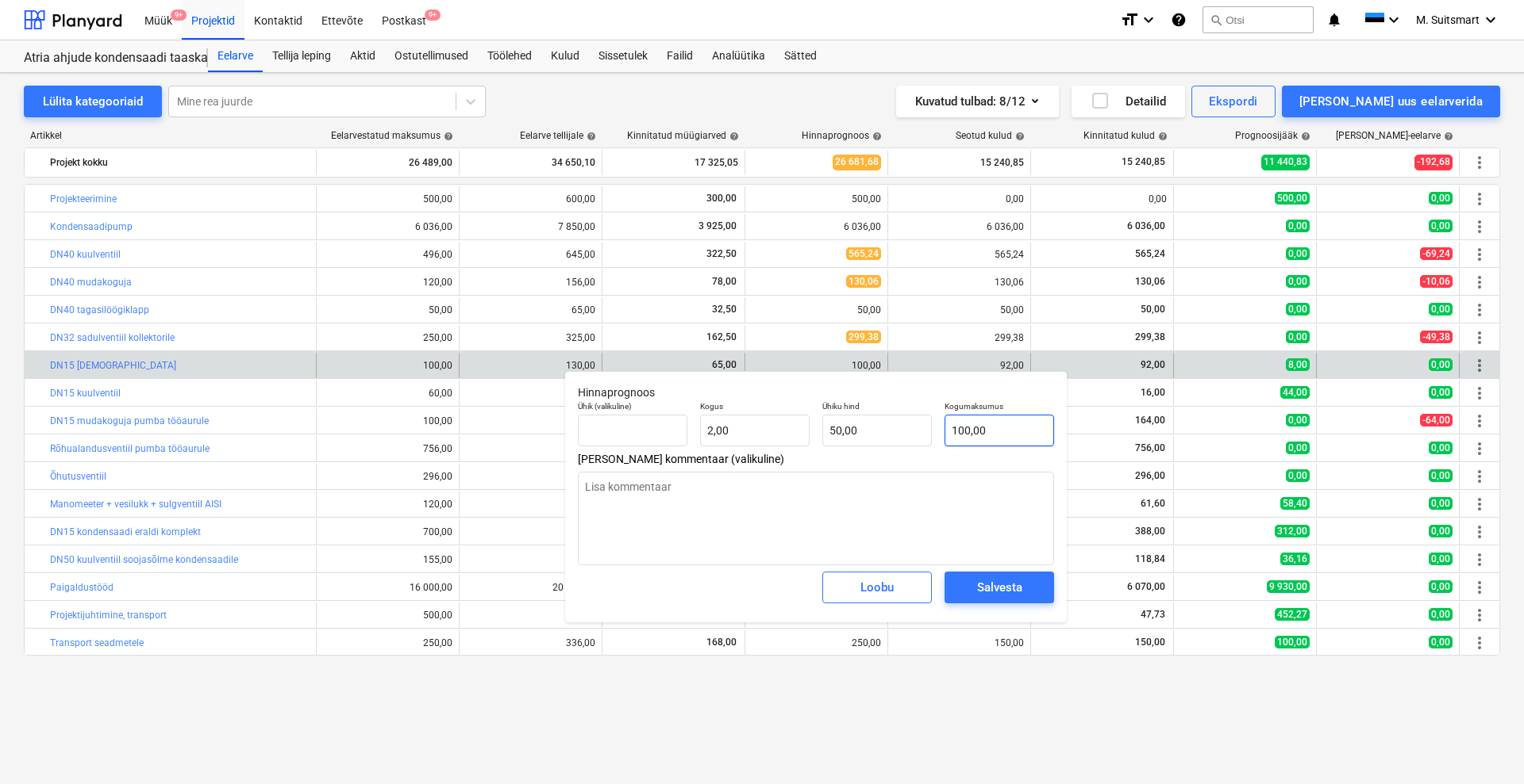
type input "100"
drag, startPoint x: 1032, startPoint y: 435, endPoint x: 904, endPoint y: 443, distance: 128.2
click at [904, 443] on div "Ühik (valikuline) Kogus 2,00 Ühiku hind 50,00 Kogumaksumus 100" at bounding box center [815, 424] width 489 height 58
type textarea "x"
type input "9"
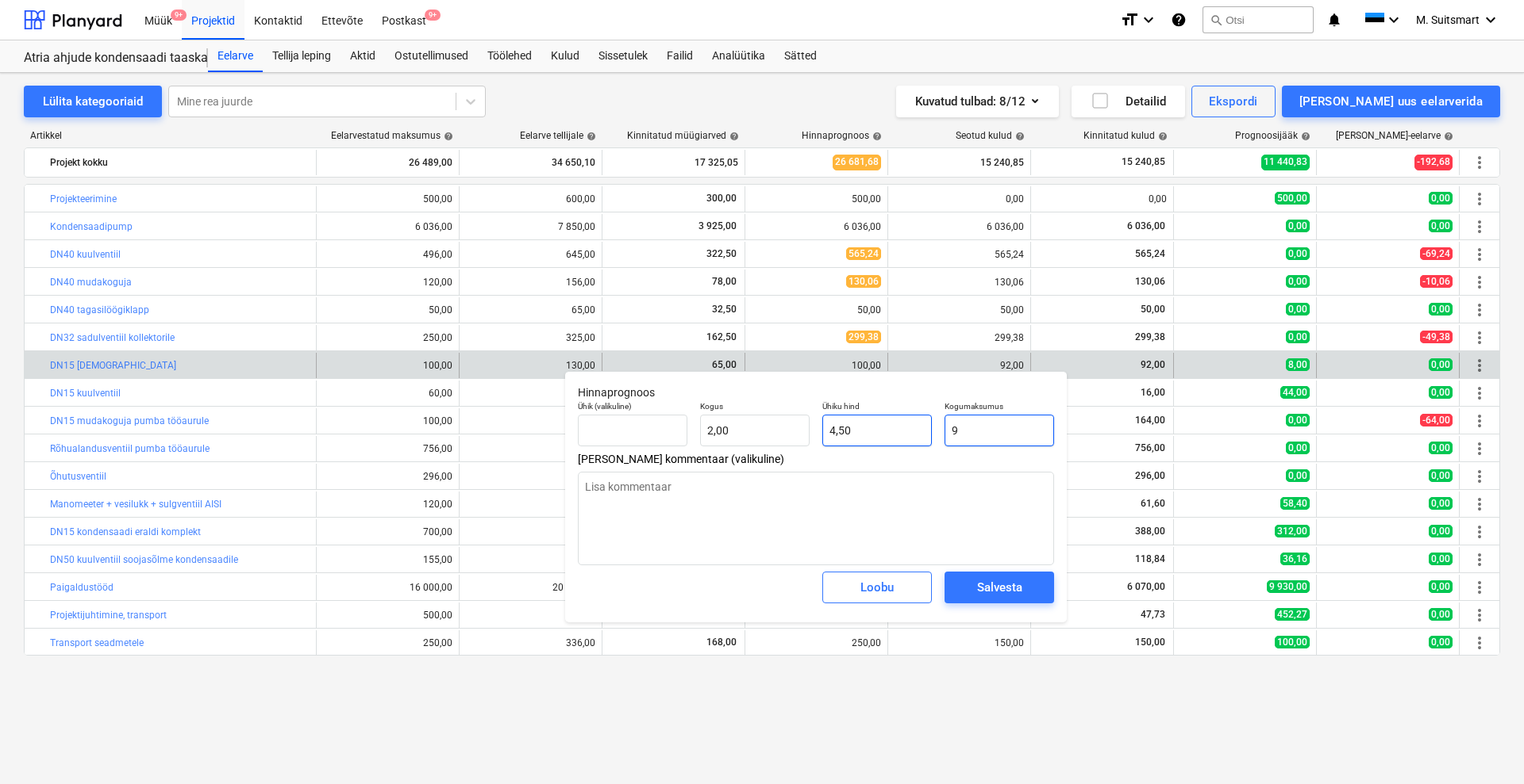
type input "4,50"
type textarea "x"
type input "92"
type input "46,00"
type input "92"
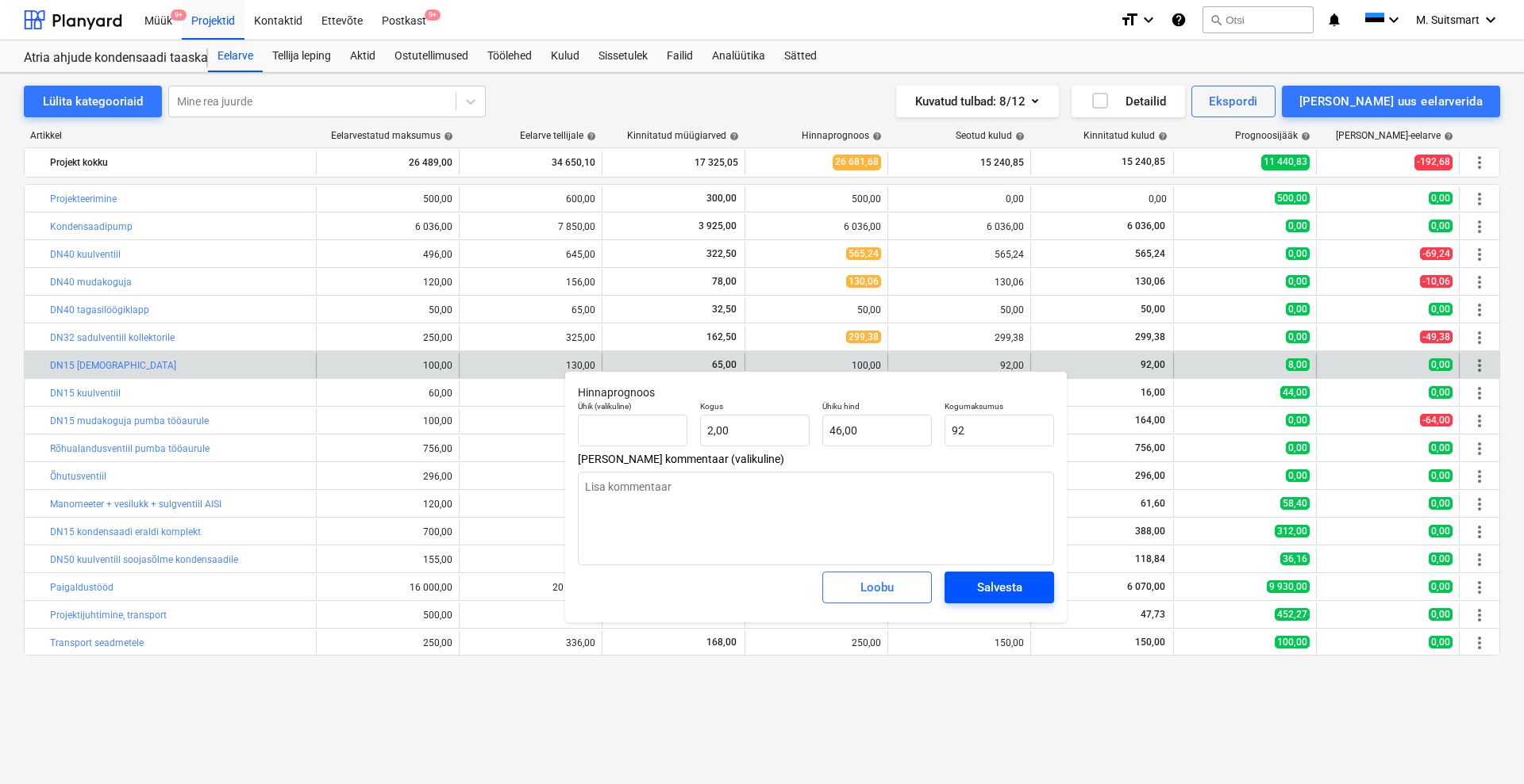
type textarea "x"
type input "92,00"
click at [978, 594] on div "Salvesta" at bounding box center [999, 588] width 45 height 21
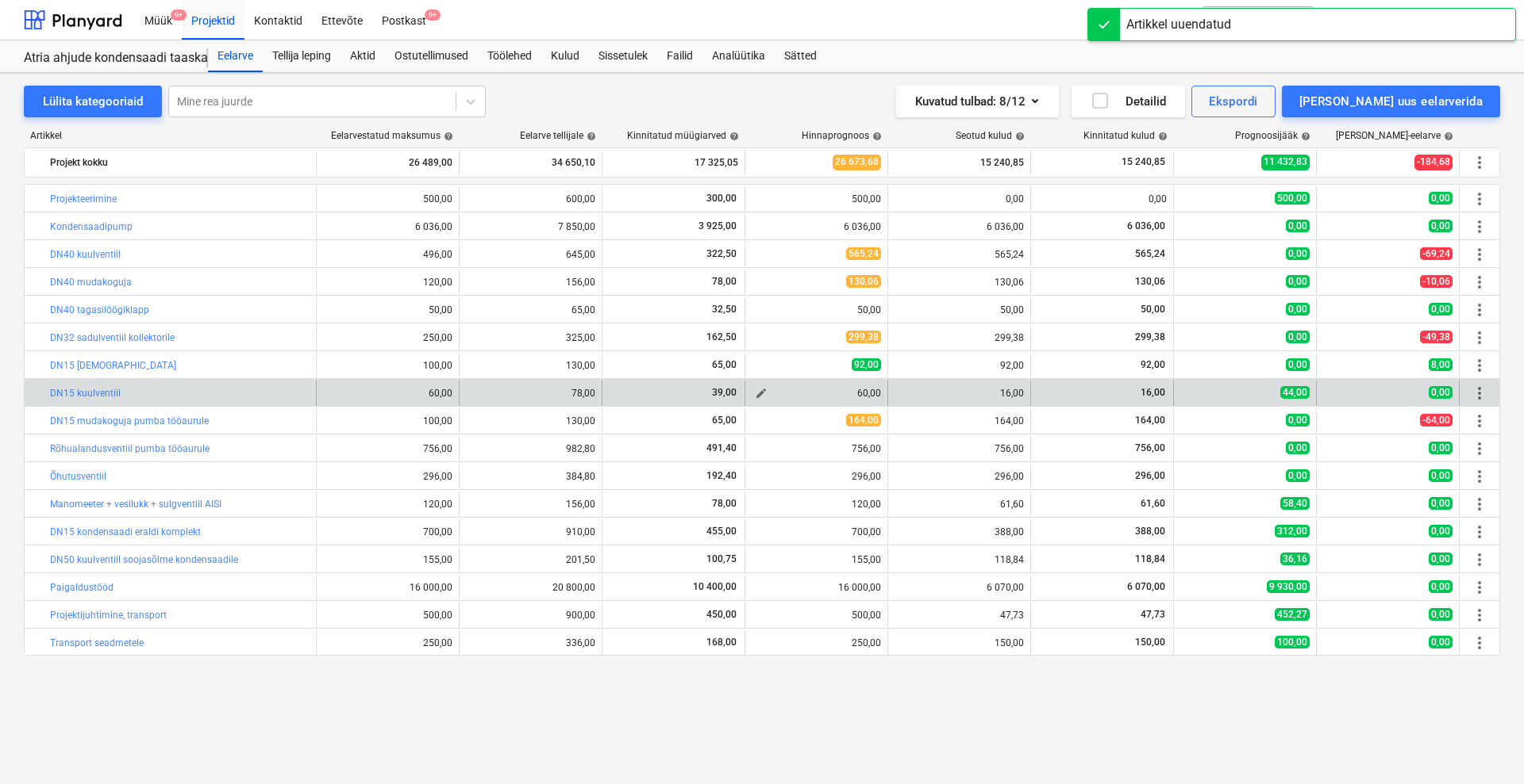
click at [762, 390] on span "edit" at bounding box center [761, 393] width 12 height 12
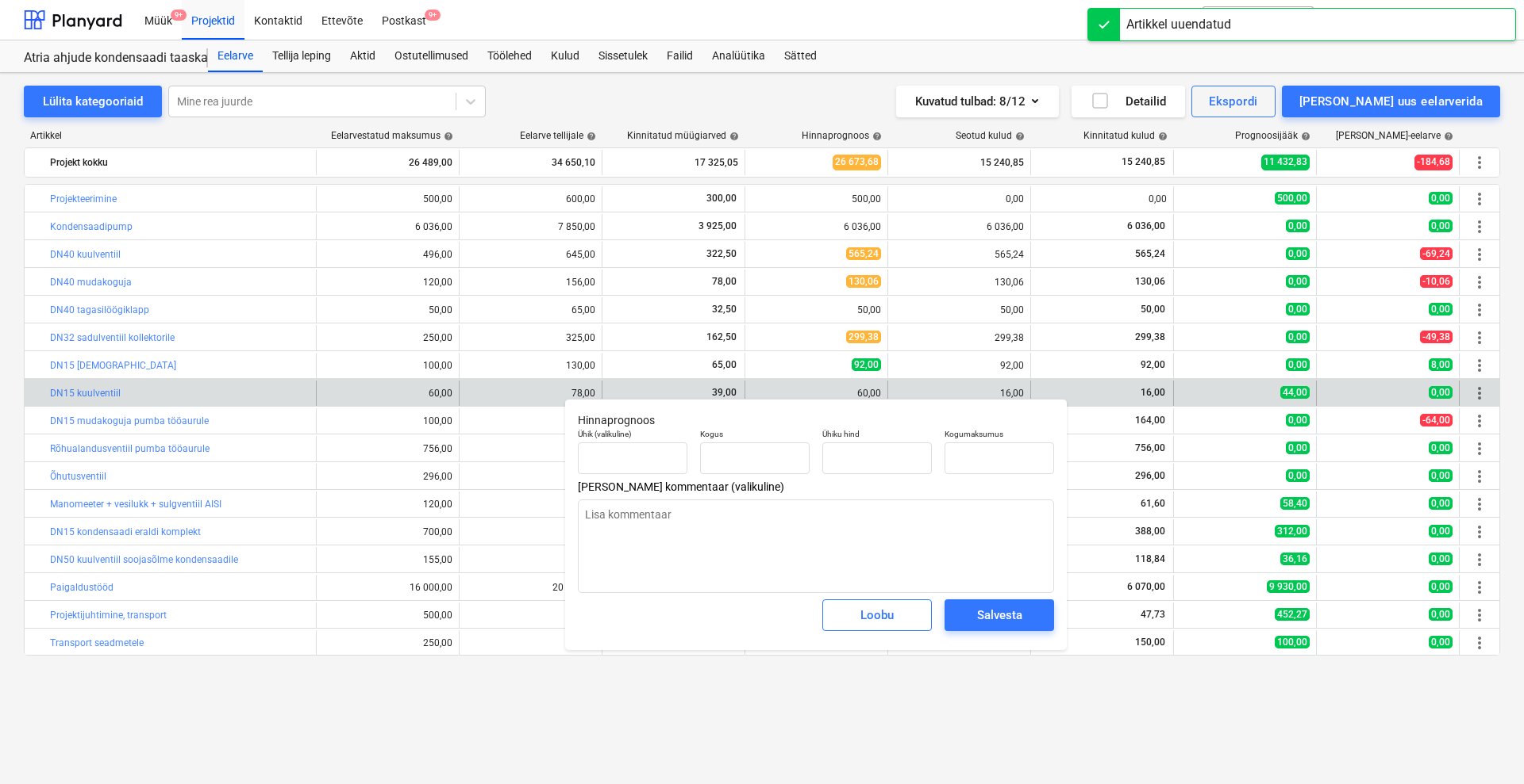
type textarea "x"
type input "6,00"
type input "10,00"
type input "60"
drag, startPoint x: 983, startPoint y: 456, endPoint x: 883, endPoint y: 444, distance: 100.7
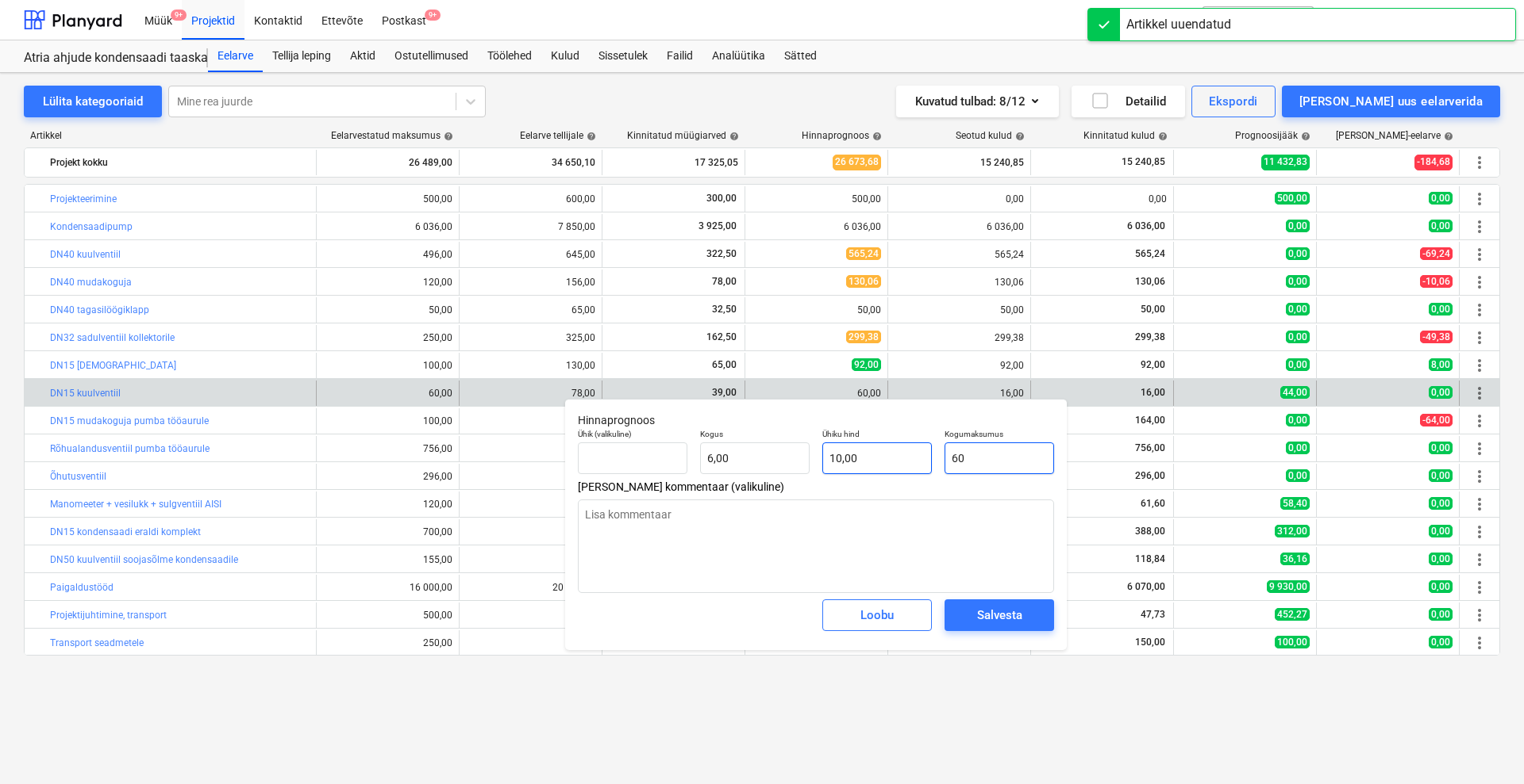
click at [883, 444] on div "Ühik (valikuline) Kogus 6,00 Ühiku hind 10,00 Kogumaksumus 60" at bounding box center [815, 451] width 489 height 58
type textarea "x"
type input "1"
type input "0,17"
type textarea "x"
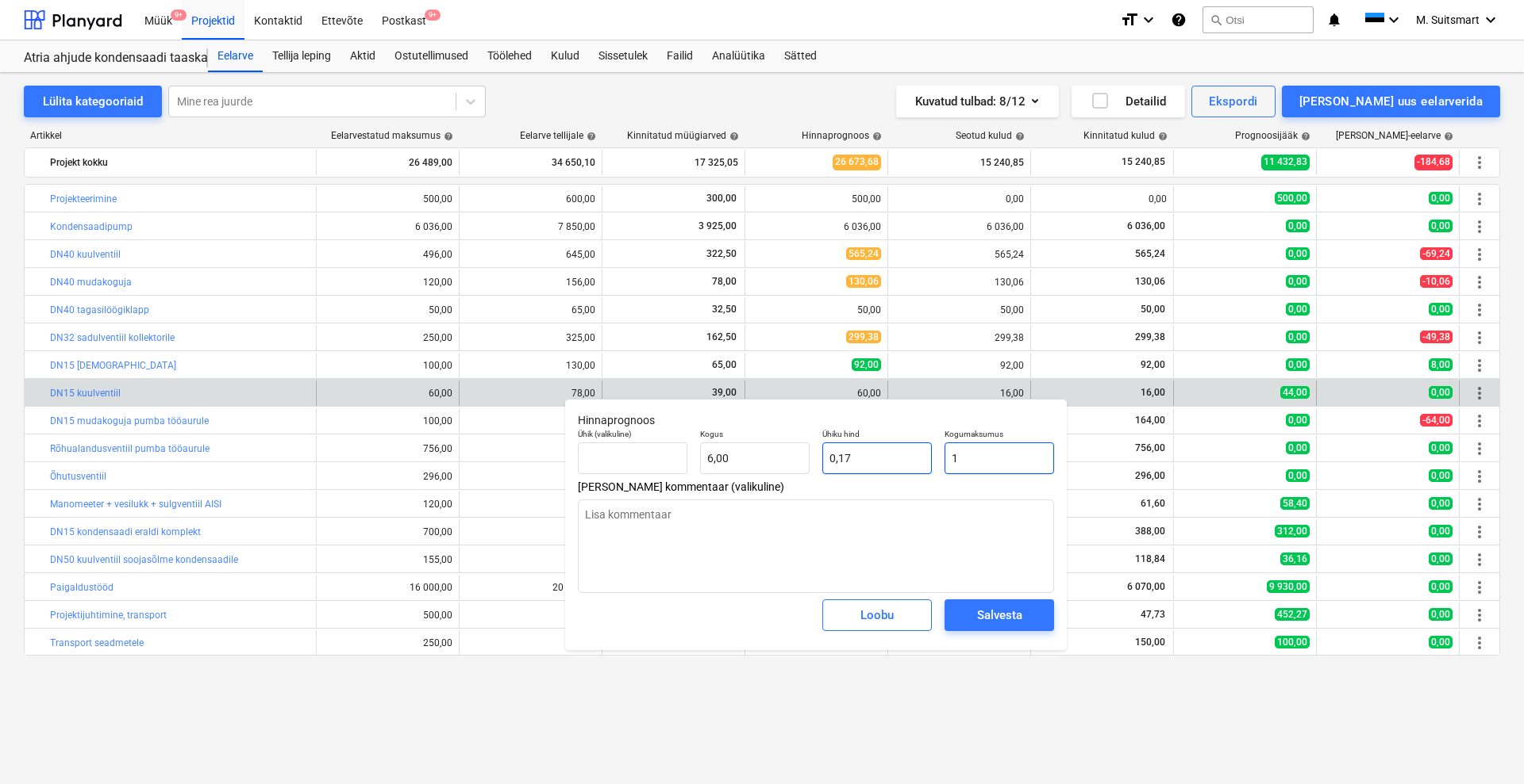
type input "16"
type input "2,67"
type input "16"
type textarea "x"
type input "16,00"
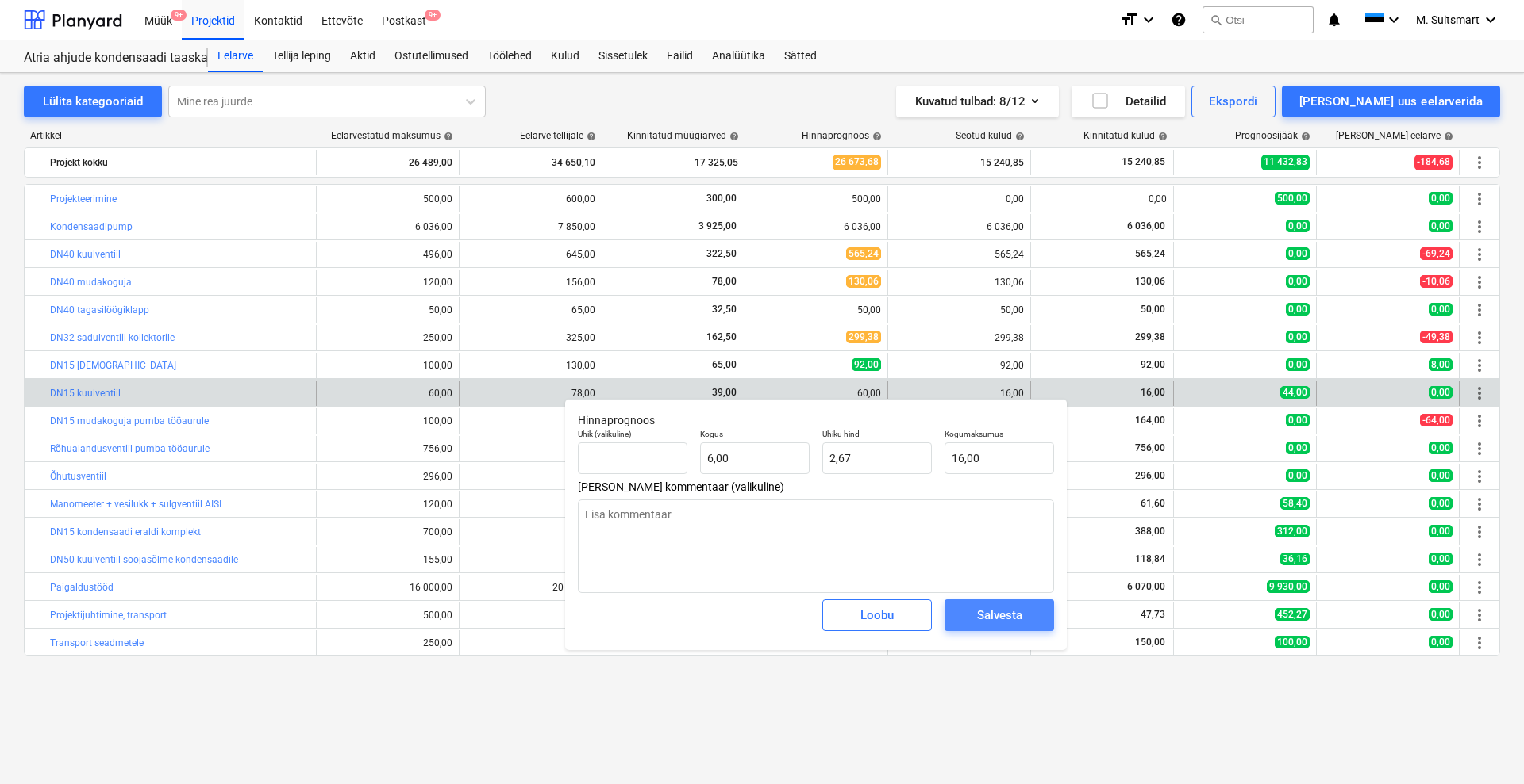
click at [1017, 609] on div "Salvesta" at bounding box center [999, 616] width 45 height 21
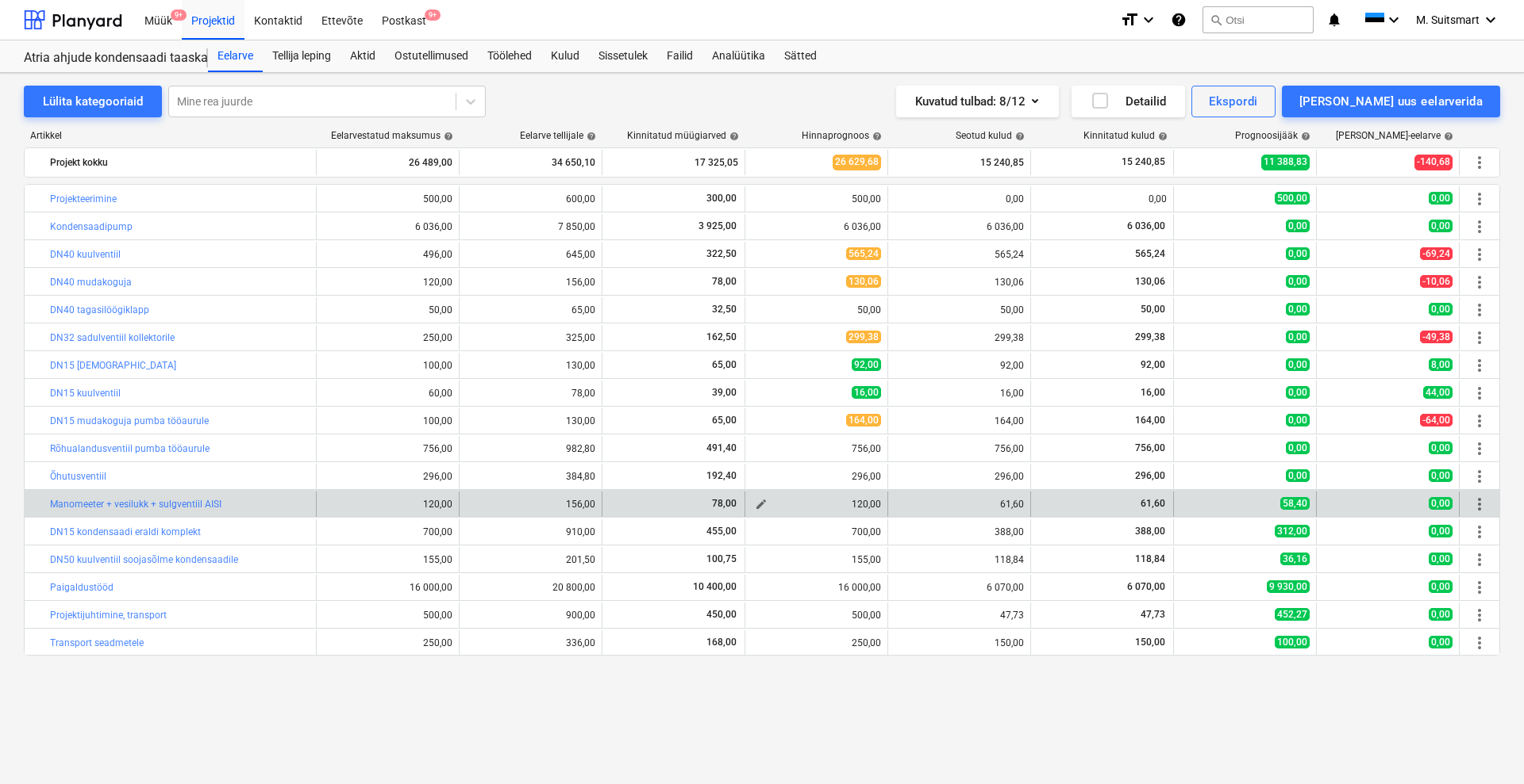
click at [757, 506] on span "edit" at bounding box center [761, 504] width 12 height 12
type textarea "x"
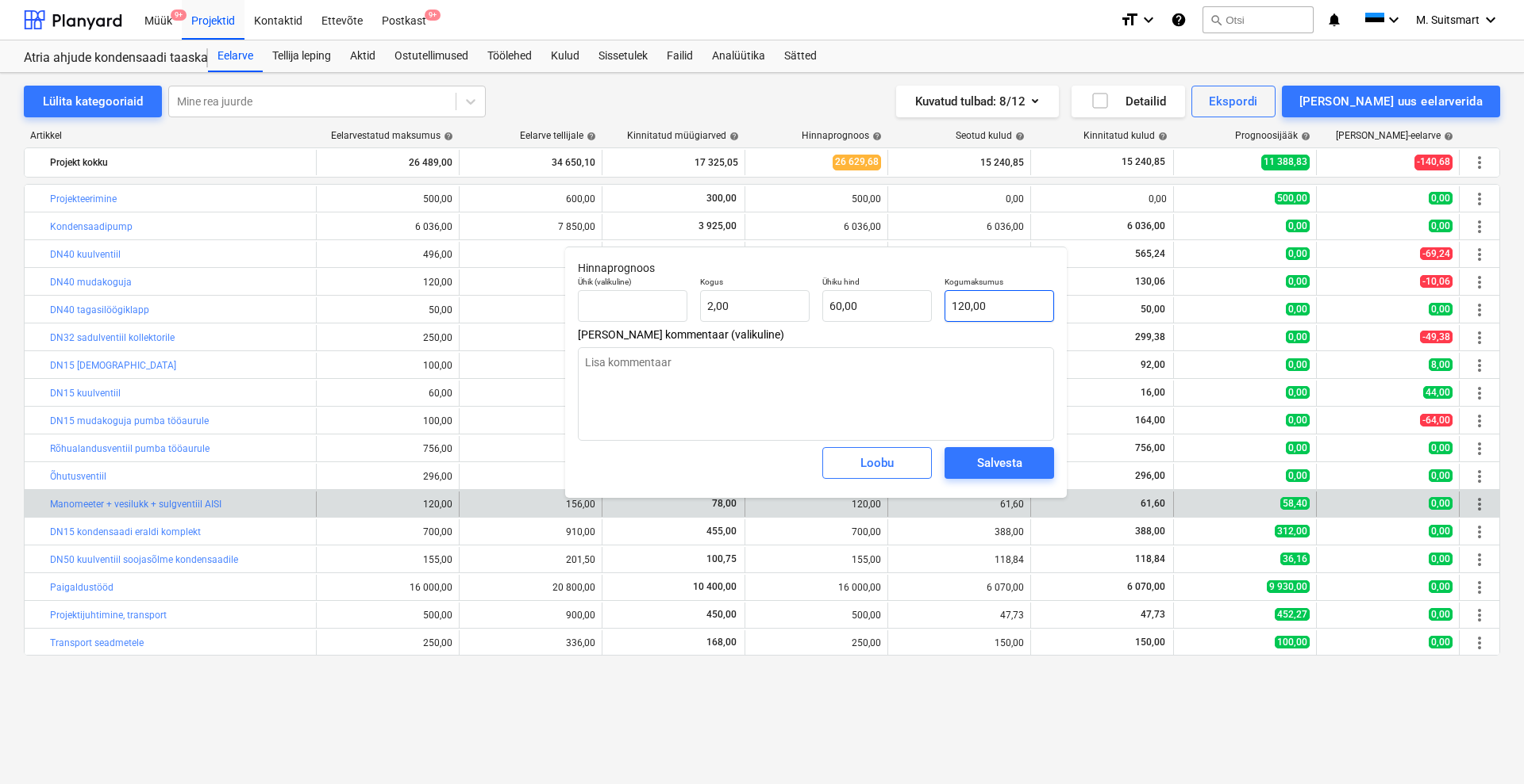
type input "120"
drag, startPoint x: 1020, startPoint y: 295, endPoint x: 903, endPoint y: 321, distance: 119.9
click at [903, 321] on div "Ühik (valikuline) Kogus 2,00 Ühiku hind 60,00 Kogumaksumus 120" at bounding box center [815, 299] width 489 height 58
type textarea "x"
type input "6"
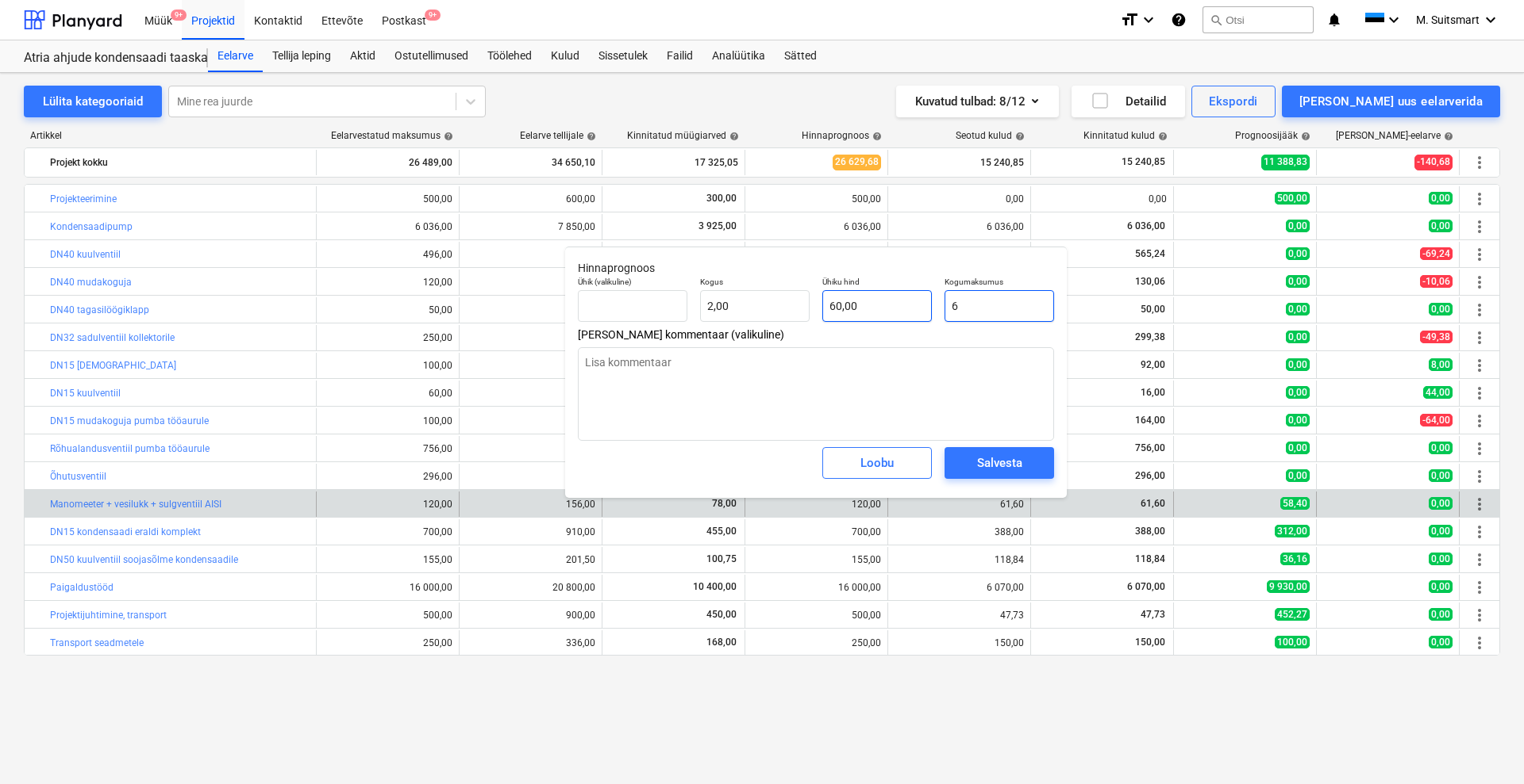
type input "3,00"
type textarea "x"
type input "61"
type input "30,50"
type textarea "x"
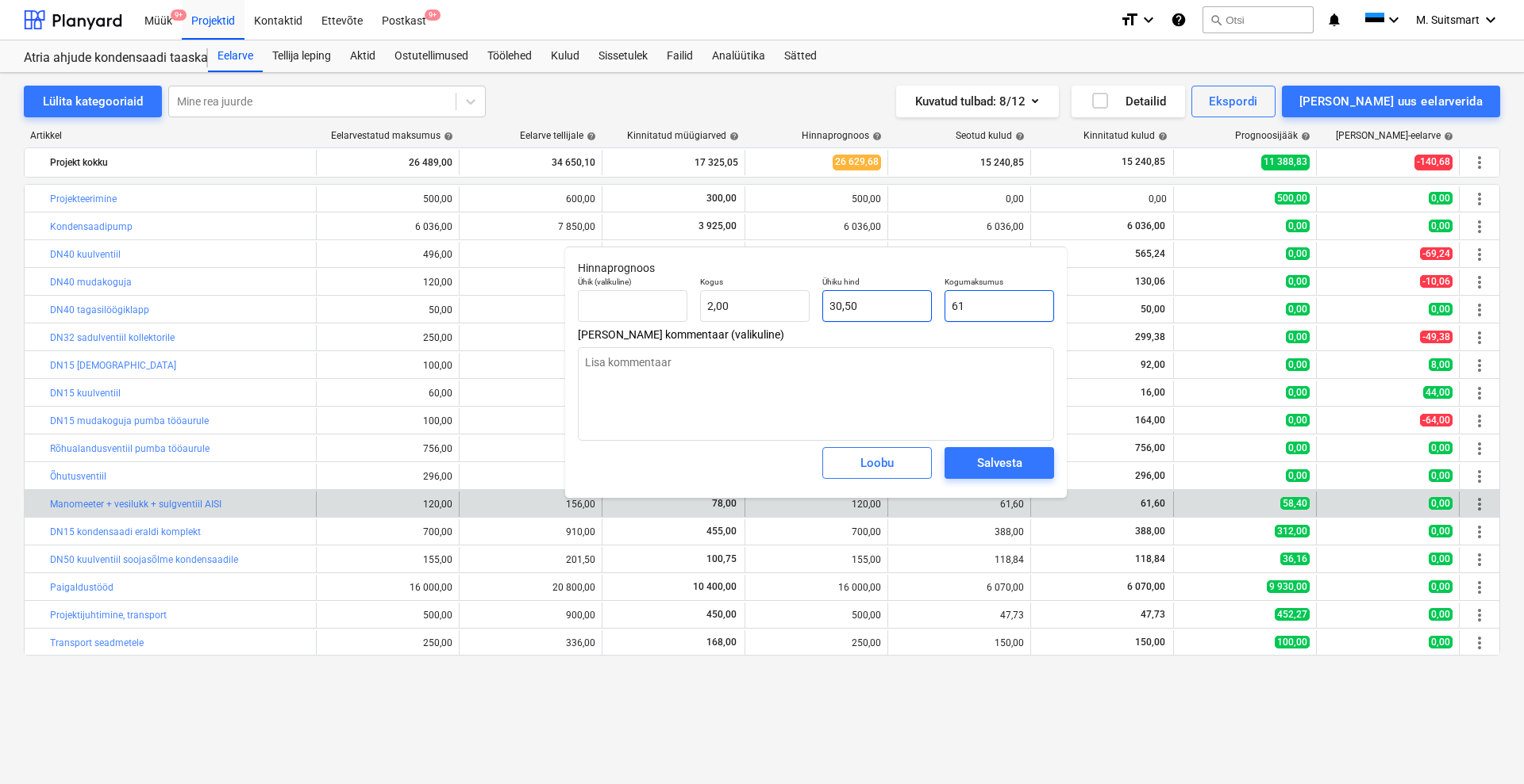
type input "61,"
type textarea "x"
type input "61,6"
type input "30,80"
type textarea "x"
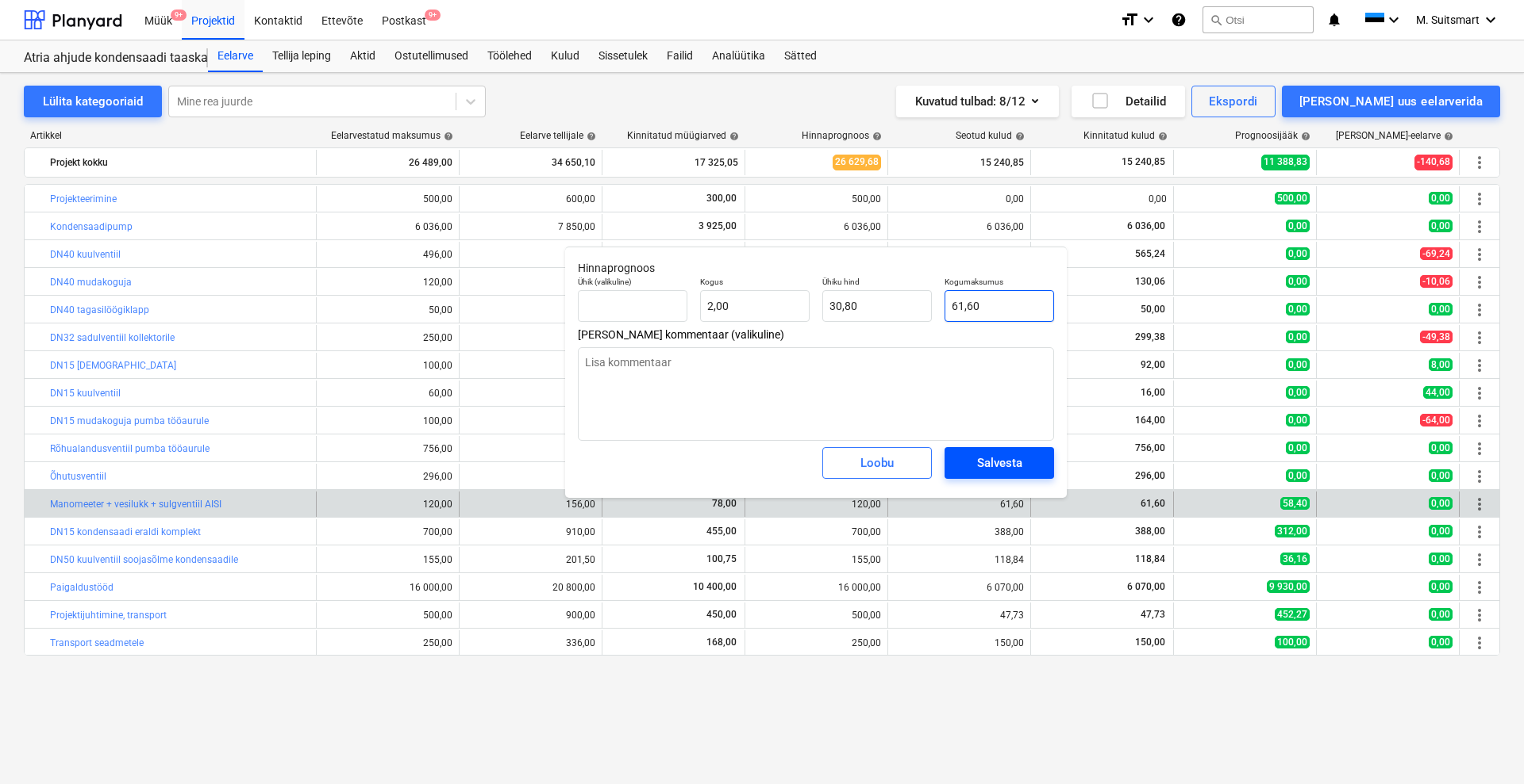
type input "61,60"
click at [986, 455] on div "Salvesta" at bounding box center [999, 464] width 45 height 21
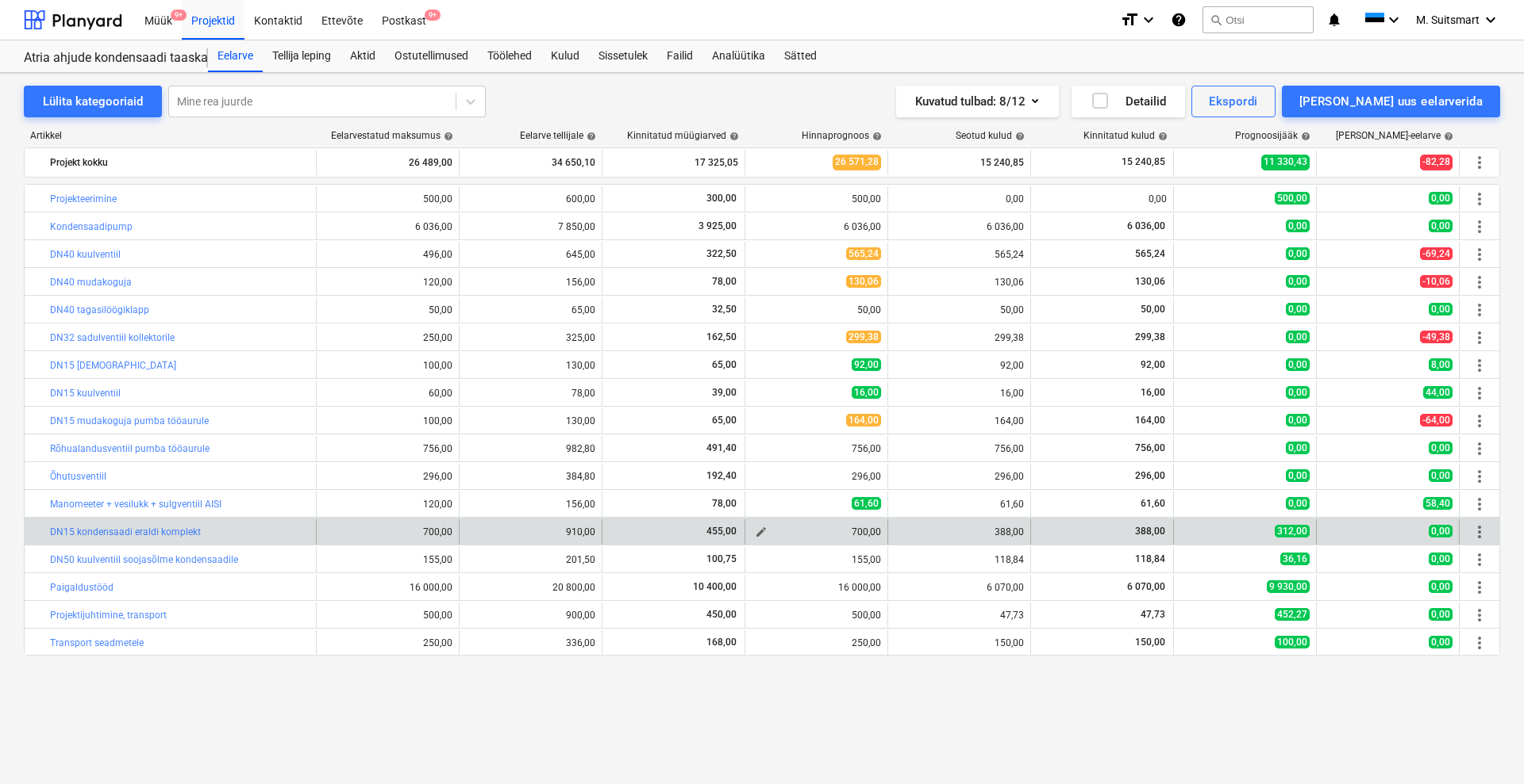
click at [763, 528] on span "edit" at bounding box center [761, 532] width 12 height 12
type textarea "x"
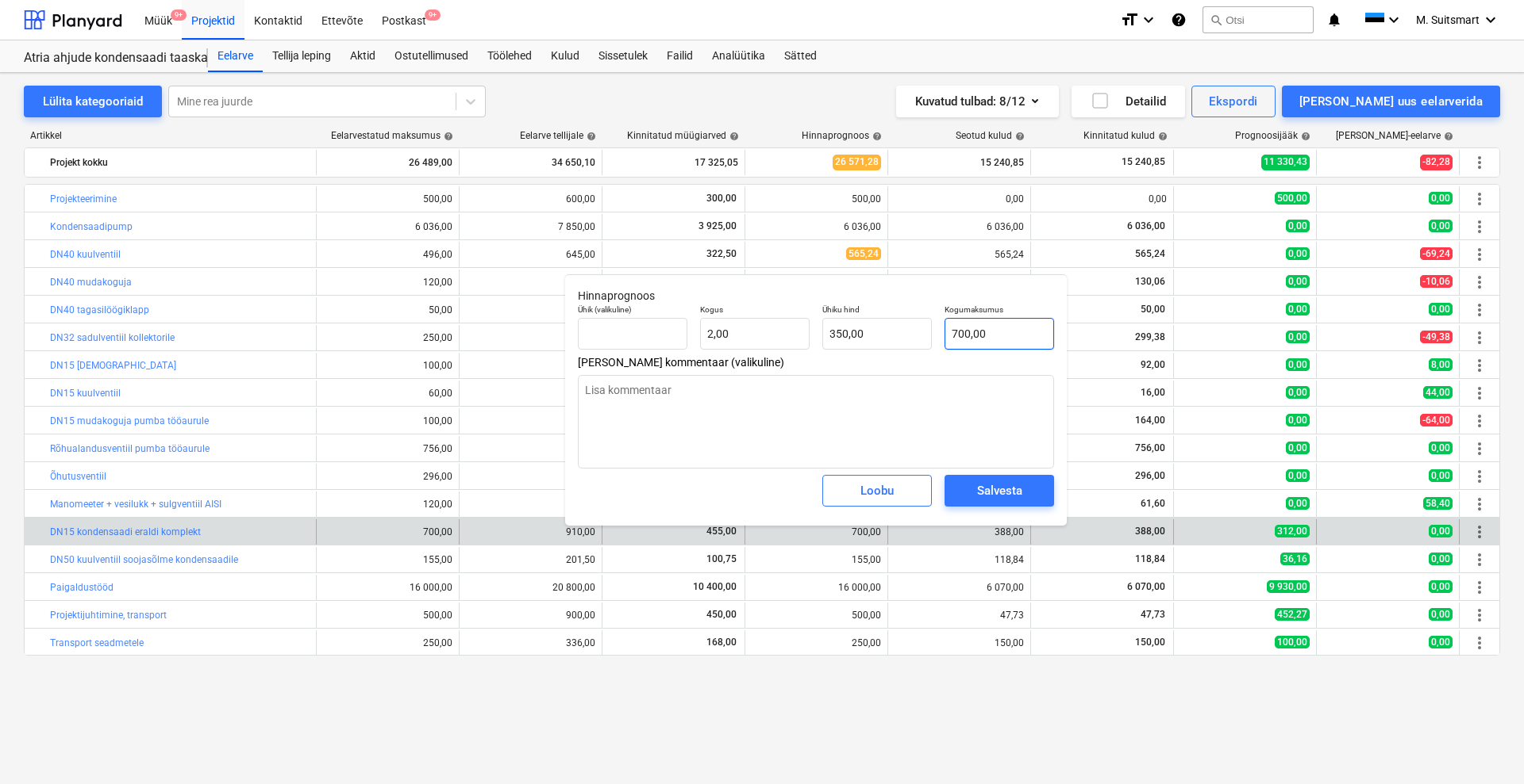
type input "700"
drag, startPoint x: 999, startPoint y: 331, endPoint x: 869, endPoint y: 345, distance: 130.8
click at [869, 345] on div "Ühik (valikuline) Kogus 2,00 Ühiku hind 350,00 Kogumaksumus 700" at bounding box center [815, 327] width 489 height 58
type textarea "x"
type input "3"
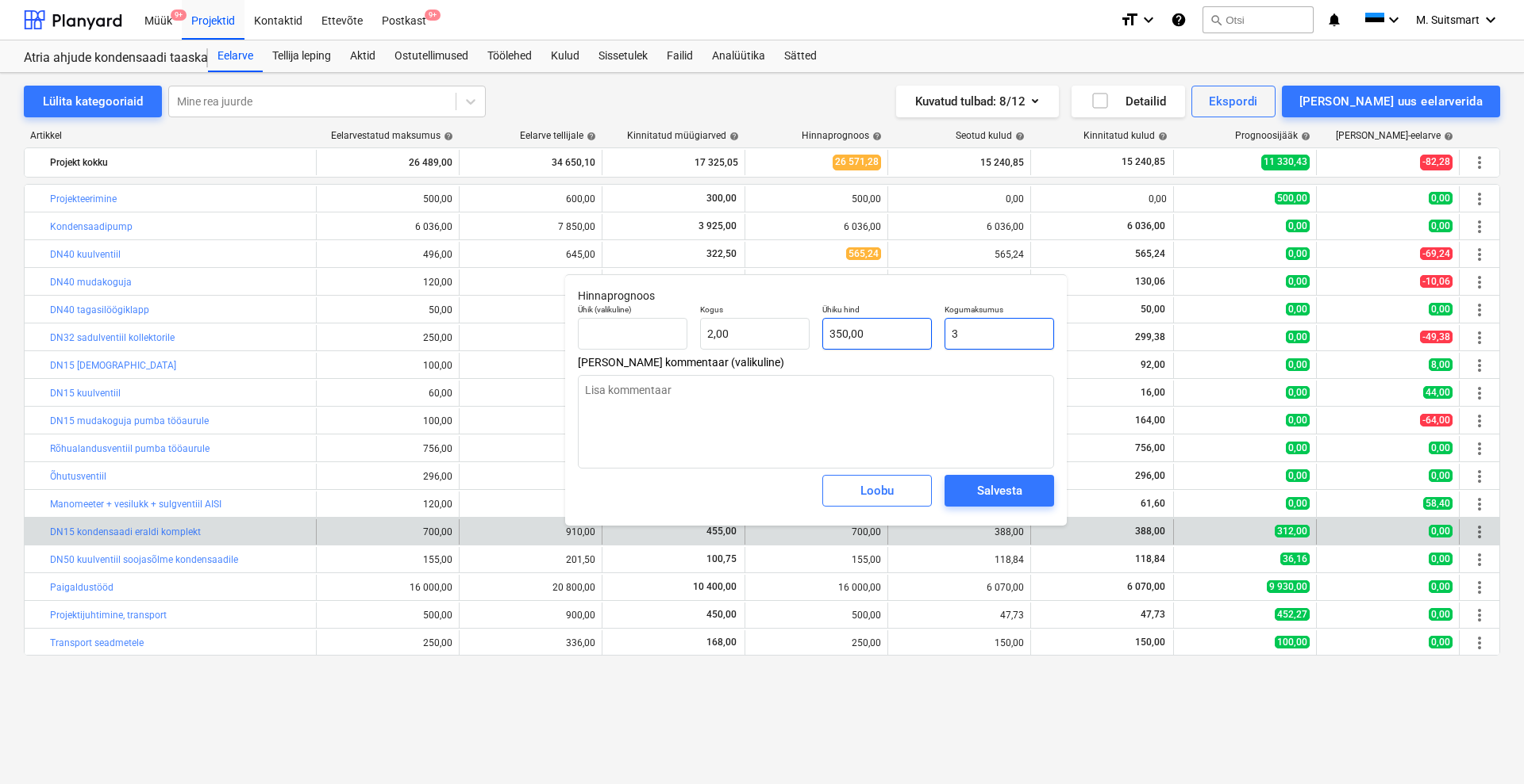
type input "1,50"
type textarea "x"
type input "38"
type input "19,00"
type textarea "x"
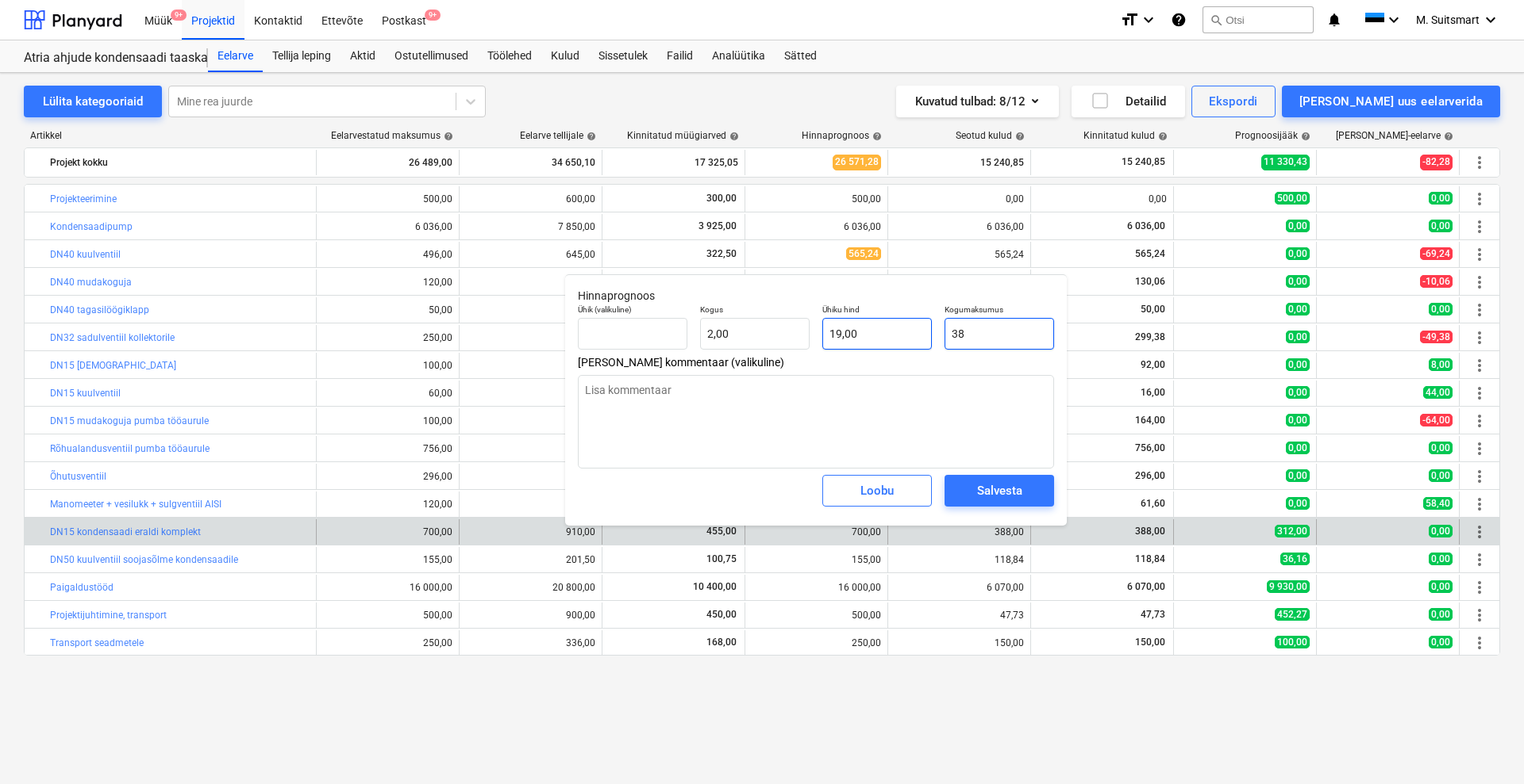
type input "388"
type input "194,00"
type input "388"
type textarea "x"
type input "388,00"
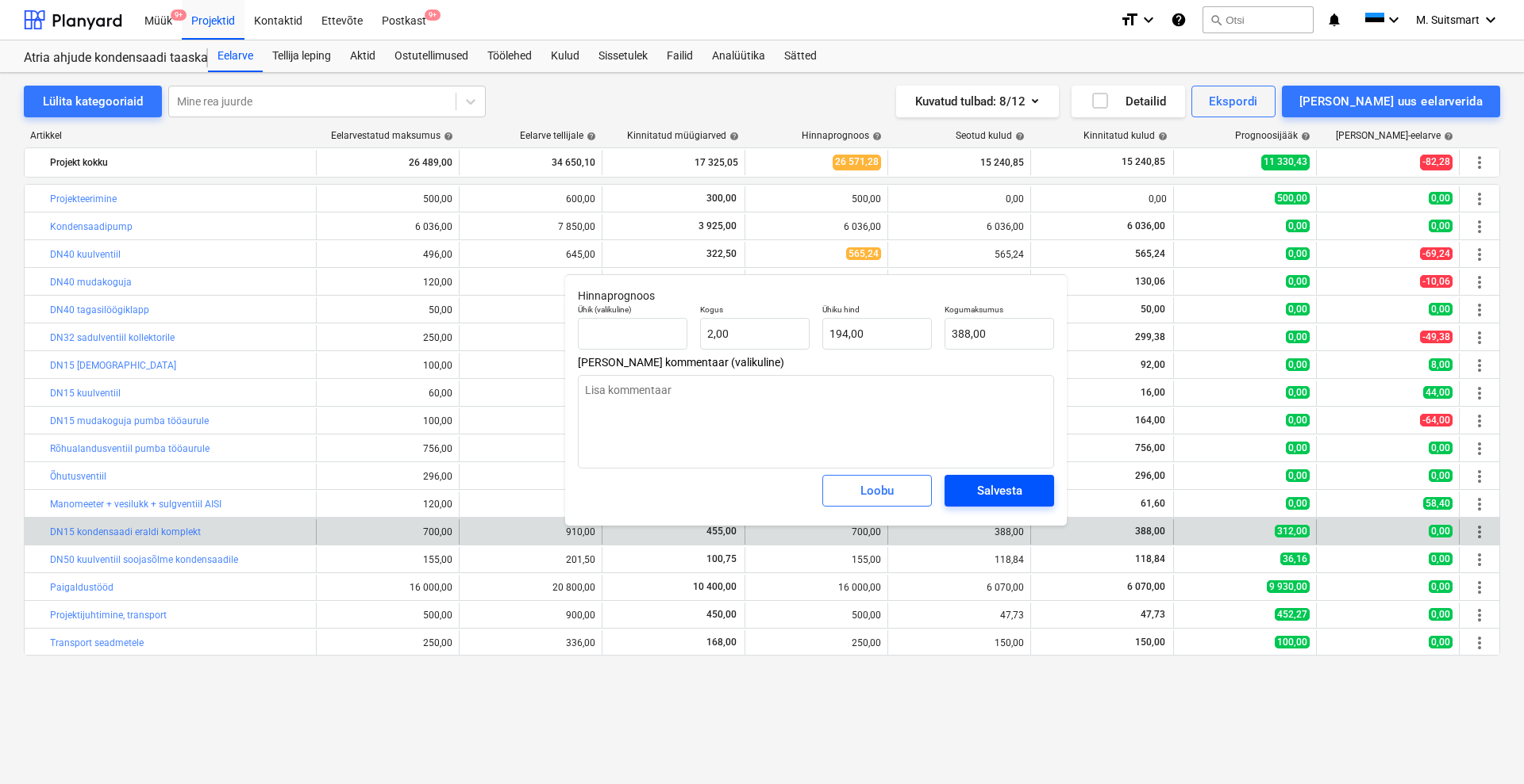
click at [1011, 489] on div "Salvesta" at bounding box center [999, 491] width 45 height 21
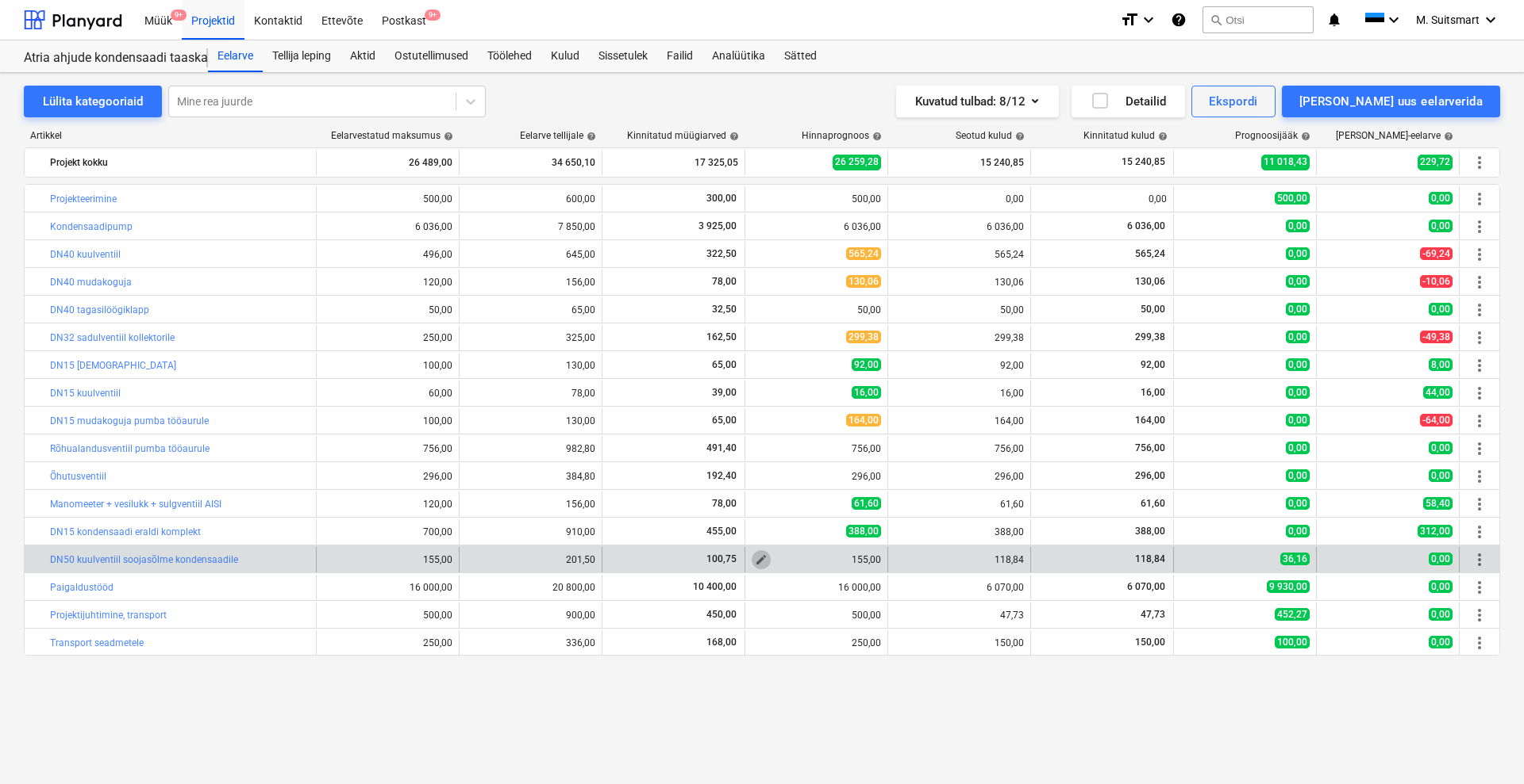
click at [762, 556] on span "edit" at bounding box center [761, 559] width 12 height 12
type textarea "x"
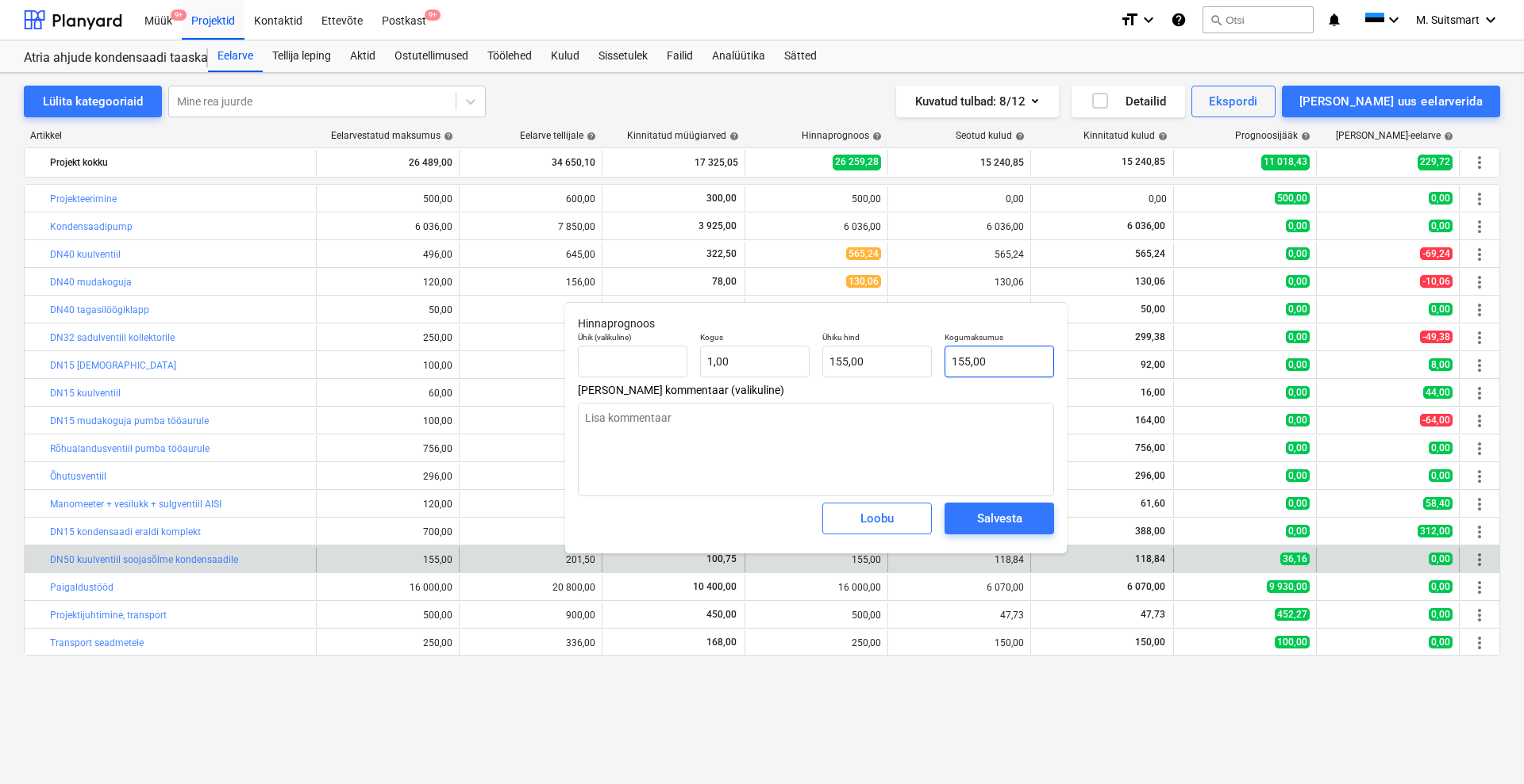
type input "155"
drag, startPoint x: 962, startPoint y: 375, endPoint x: 910, endPoint y: 381, distance: 52.3
click at [910, 381] on div "Ühik (valikuline) Kogus 1,00 Ühiku hind 155,00 Kogumaksumus 155" at bounding box center [815, 355] width 489 height 58
type textarea "x"
type input "1"
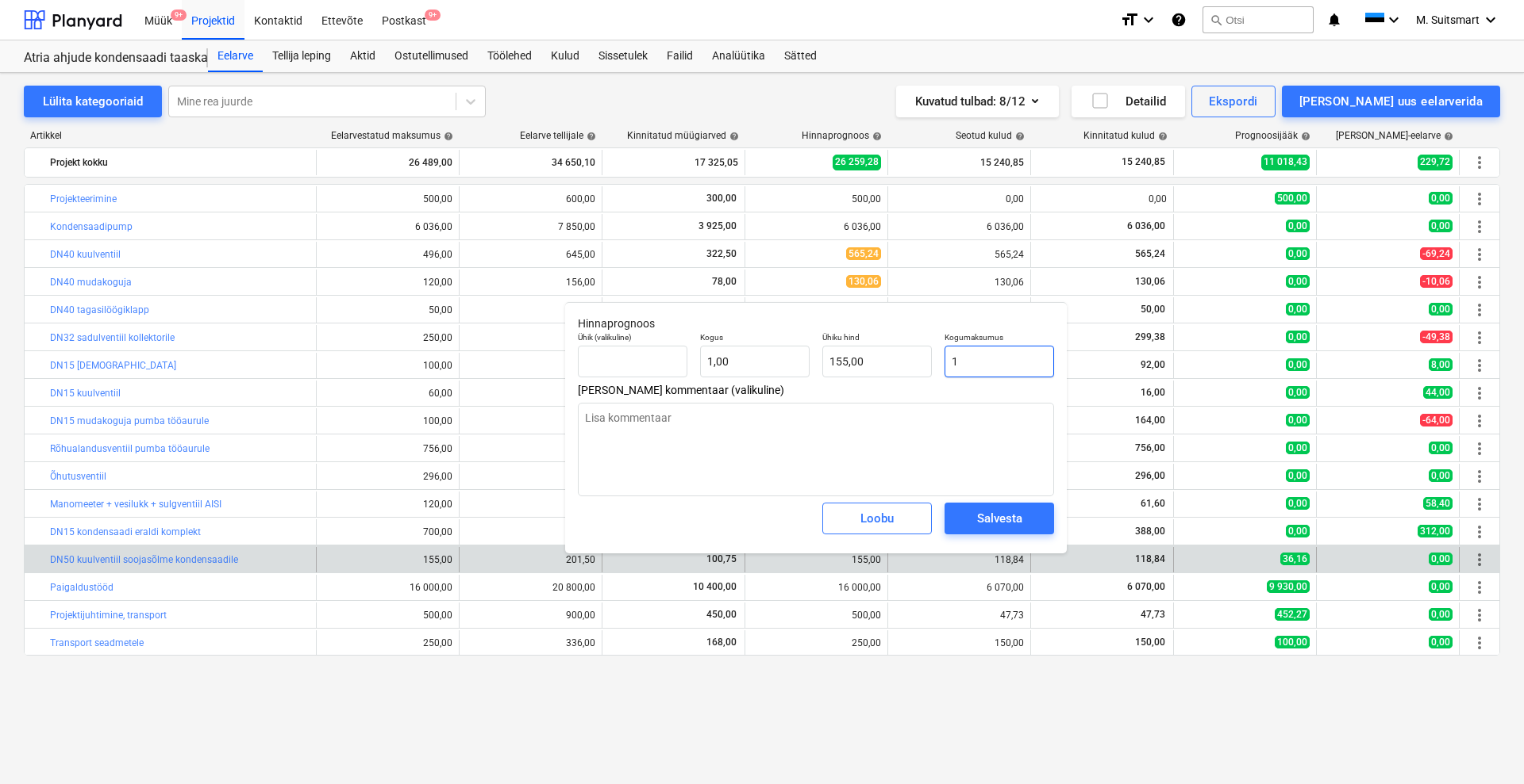
type input "1,00"
type textarea "x"
type input "18"
type input "18,00"
type textarea "x"
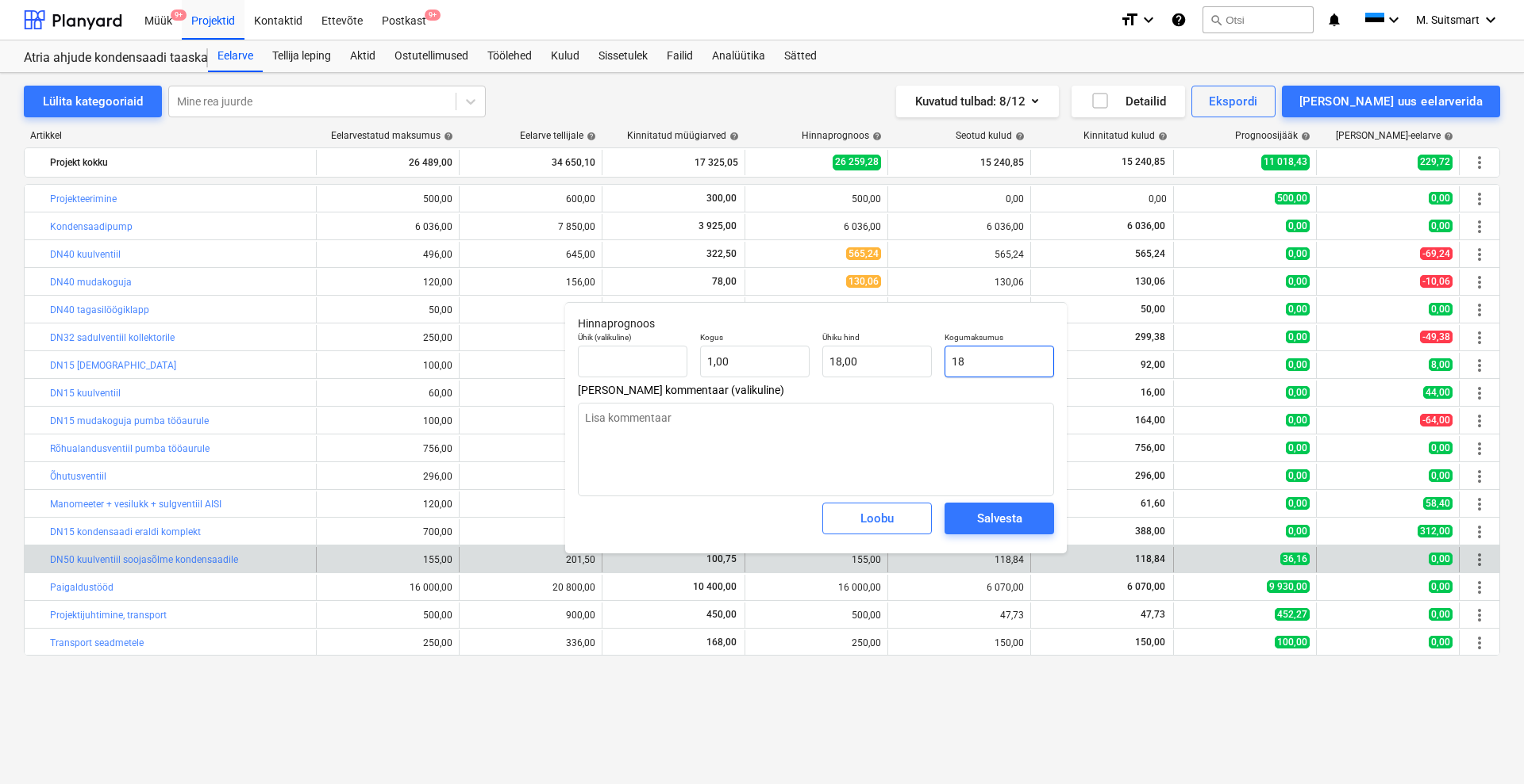
type input "188"
type input "188,00"
type textarea "x"
type input "18"
type input "18,00"
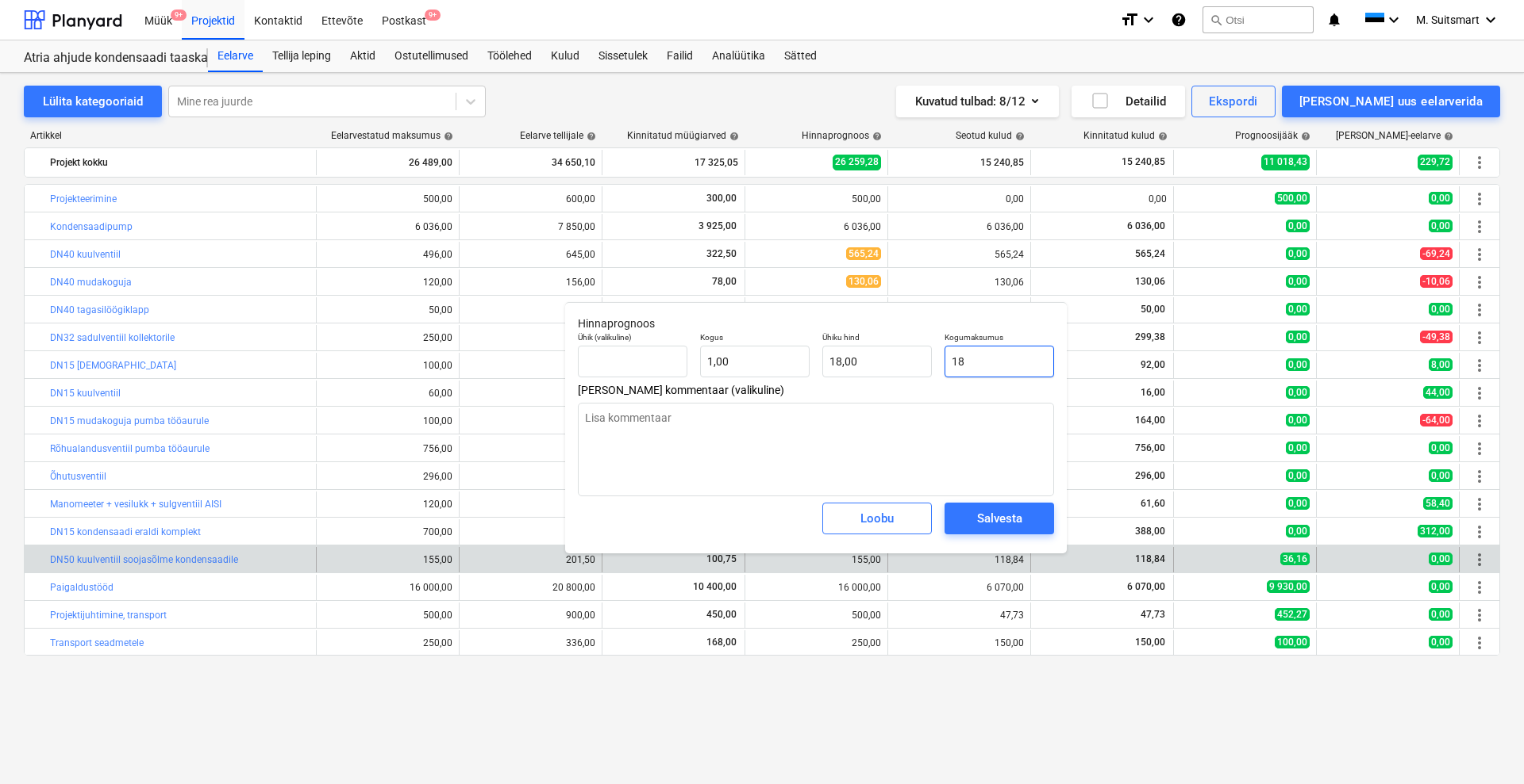
type textarea "x"
type input "1"
type input "1,00"
type textarea "x"
type input "11"
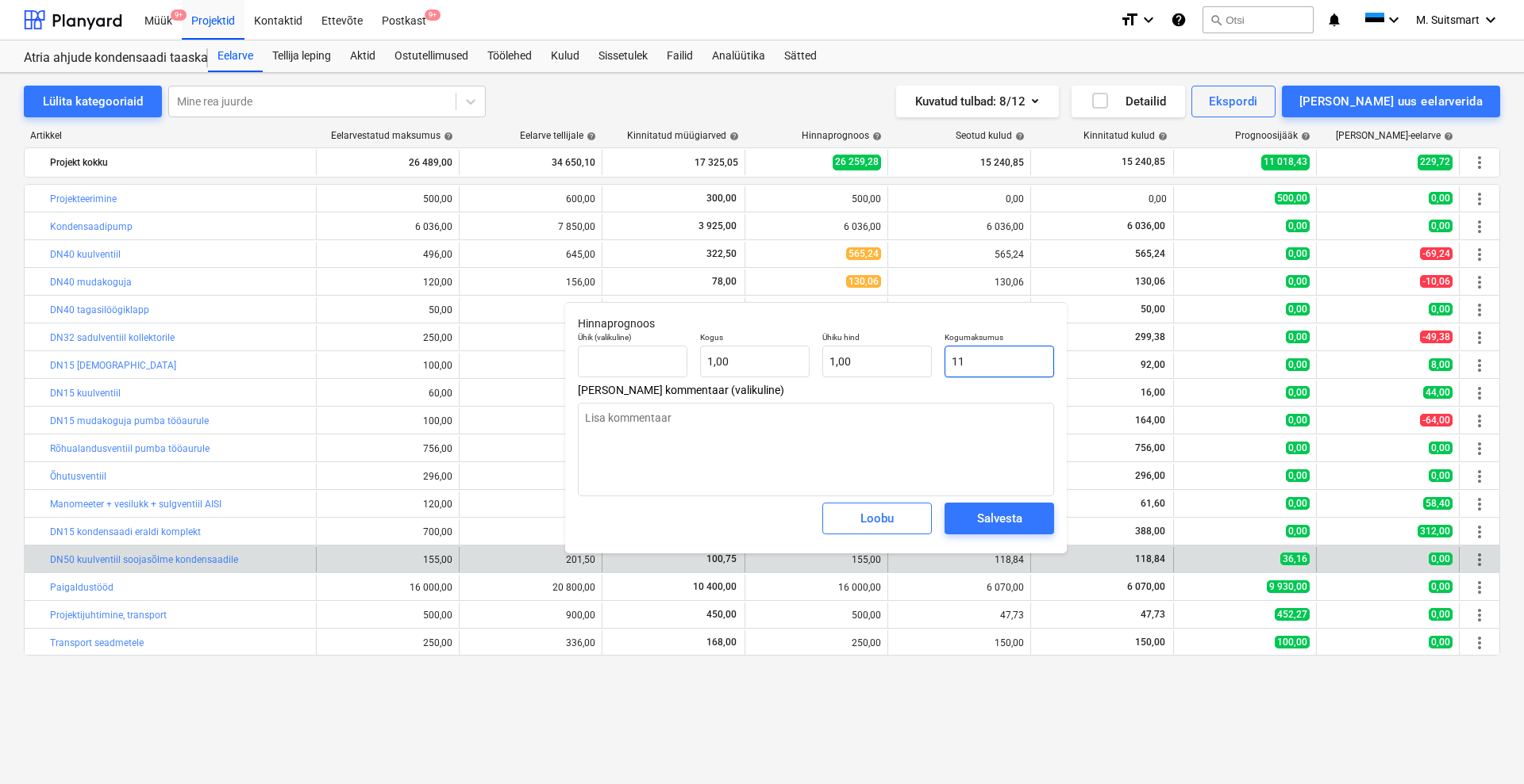
type input "11,00"
type textarea "x"
type input "118"
type input "118,00"
type textarea "x"
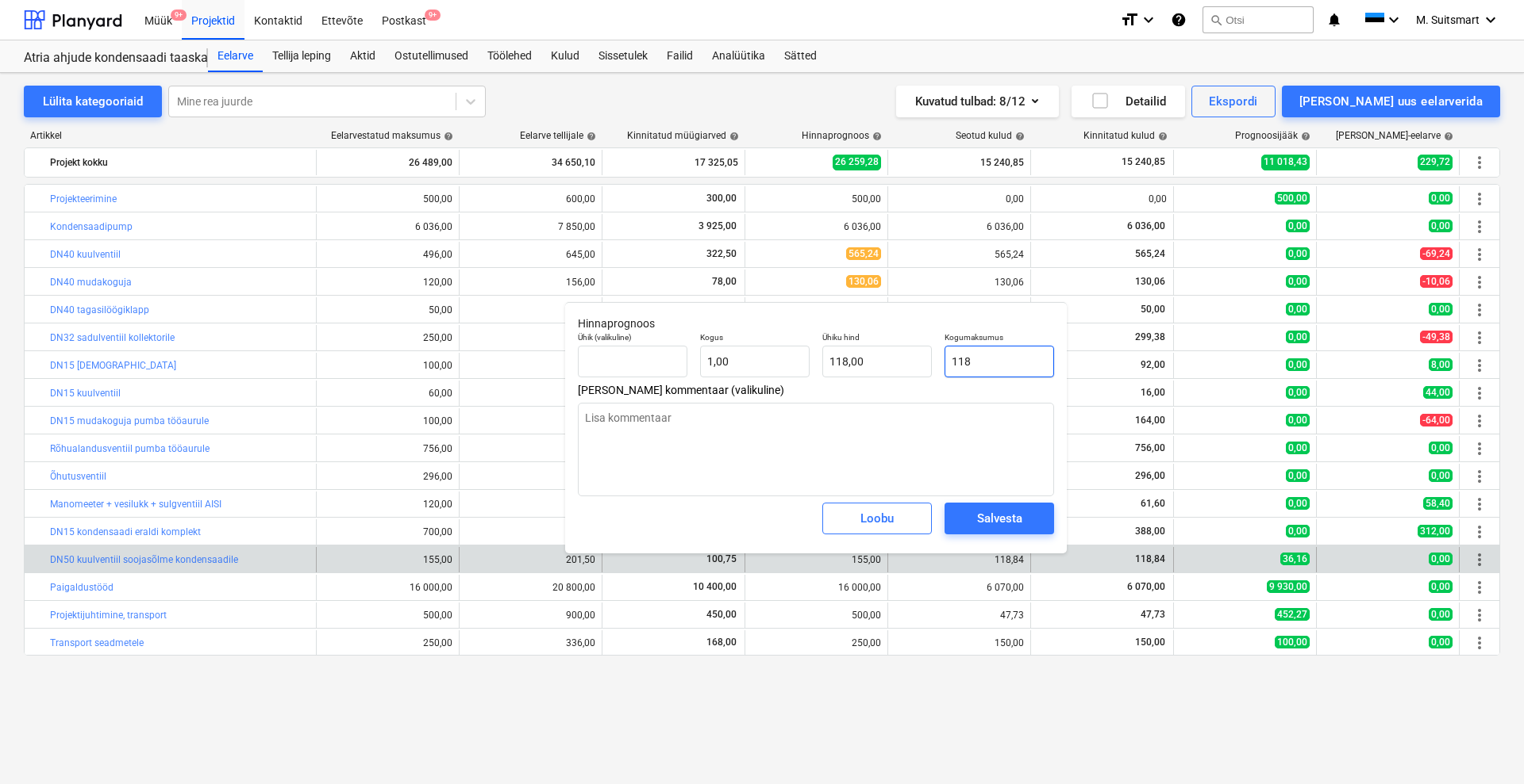
type input "118,"
type textarea "x"
type input "118,8"
type input "118,80"
type textarea "x"
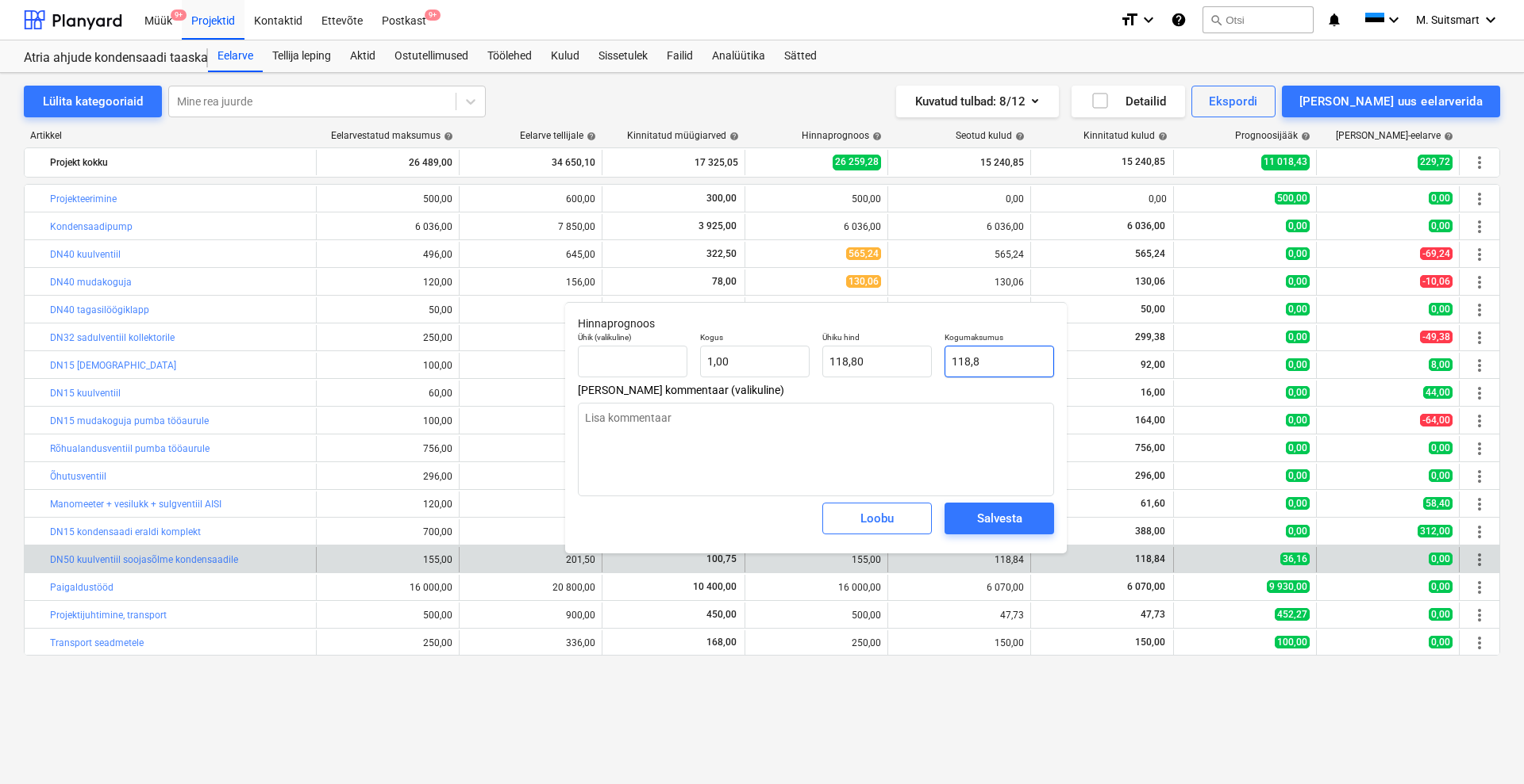
type input "118,84"
click at [982, 515] on div "Salvesta" at bounding box center [999, 519] width 45 height 21
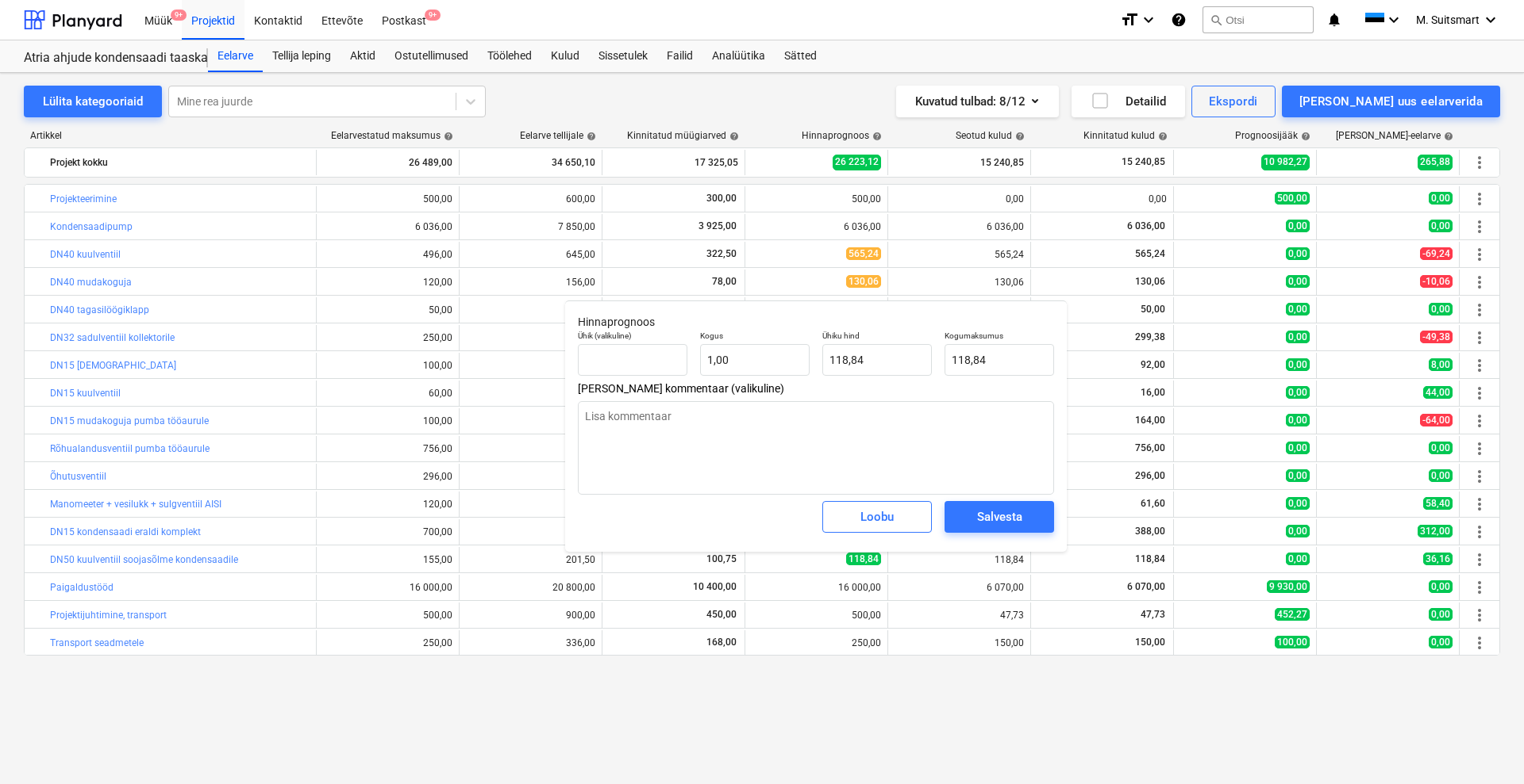
type textarea "x"
